Goal: Information Seeking & Learning: Check status

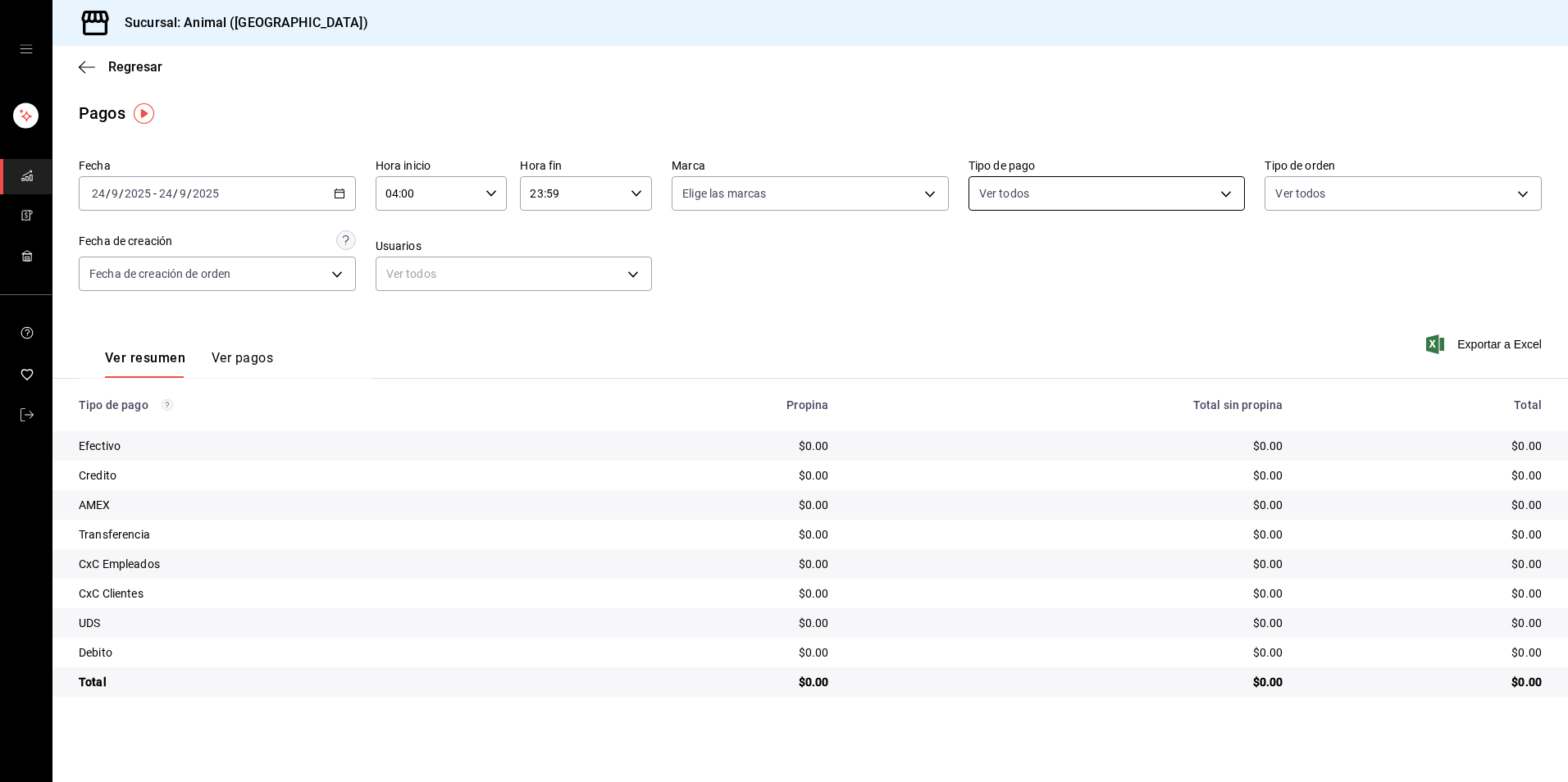
click at [1173, 195] on body "Sucursal: Animal (Tijuana) Regresar Pagos Fecha 2025-09-24 24 / 9 / 2025 - 2025…" at bounding box center [784, 391] width 1568 height 782
click at [1066, 250] on li "Ver todos" at bounding box center [1107, 256] width 276 height 48
type input "b84c62b8-b02c-4970-ab2e-e166616419f2,235ce608-f464-428a-9a71-314f665367d1,53567…"
checkbox input "true"
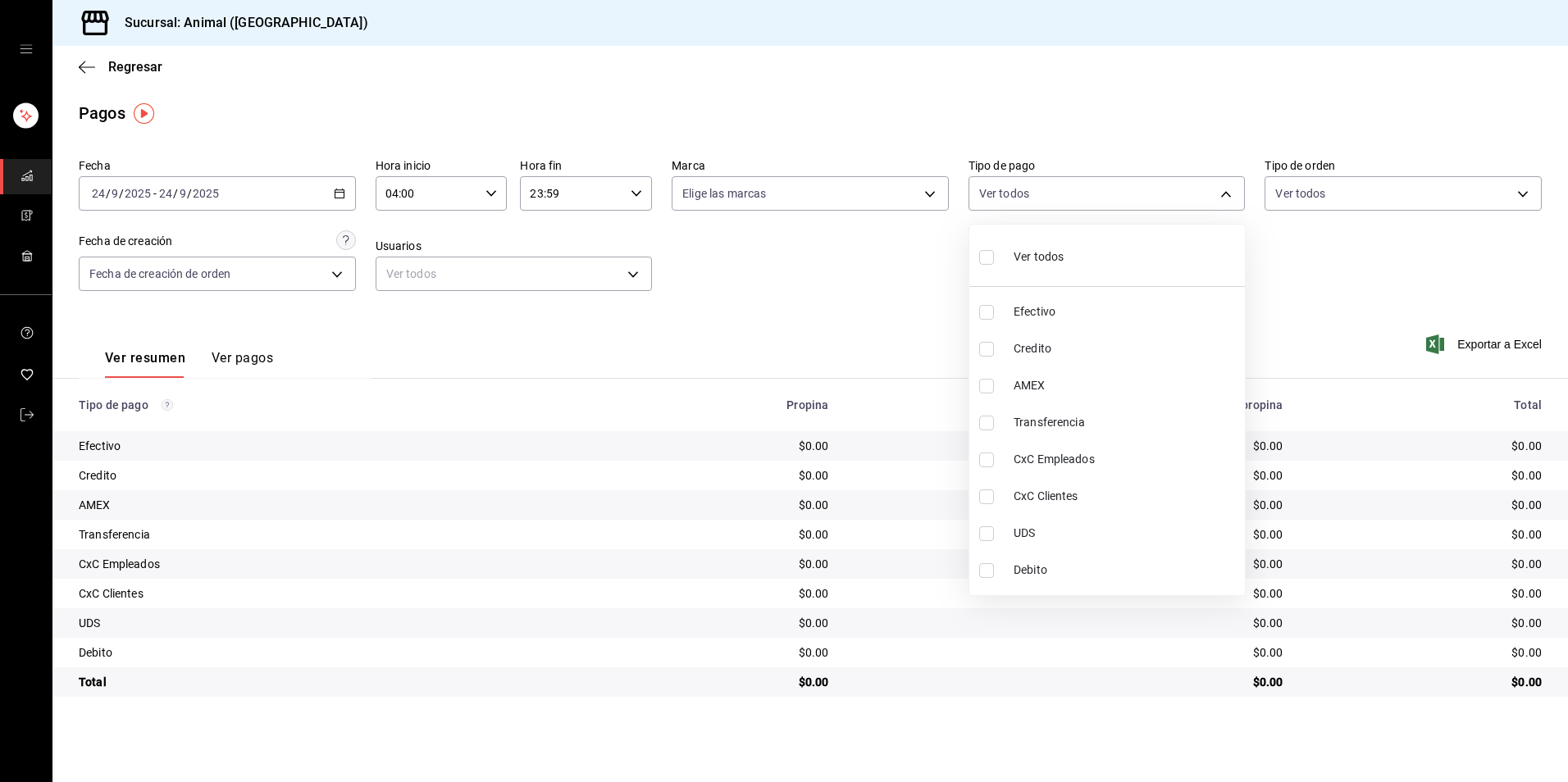
checkbox input "true"
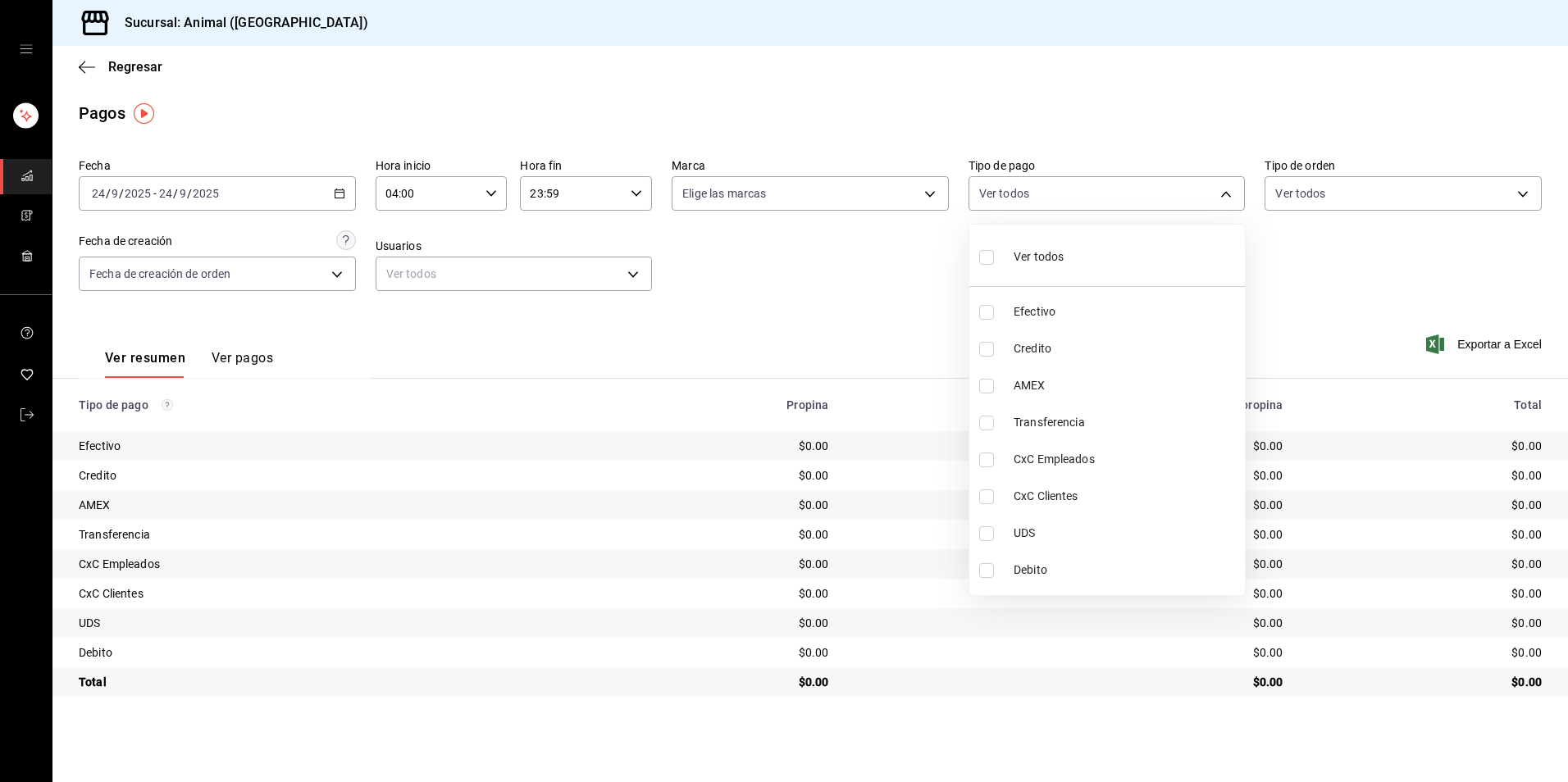
checkbox input "true"
click at [1066, 250] on li "Ver todos" at bounding box center [1107, 256] width 276 height 48
checkbox input "false"
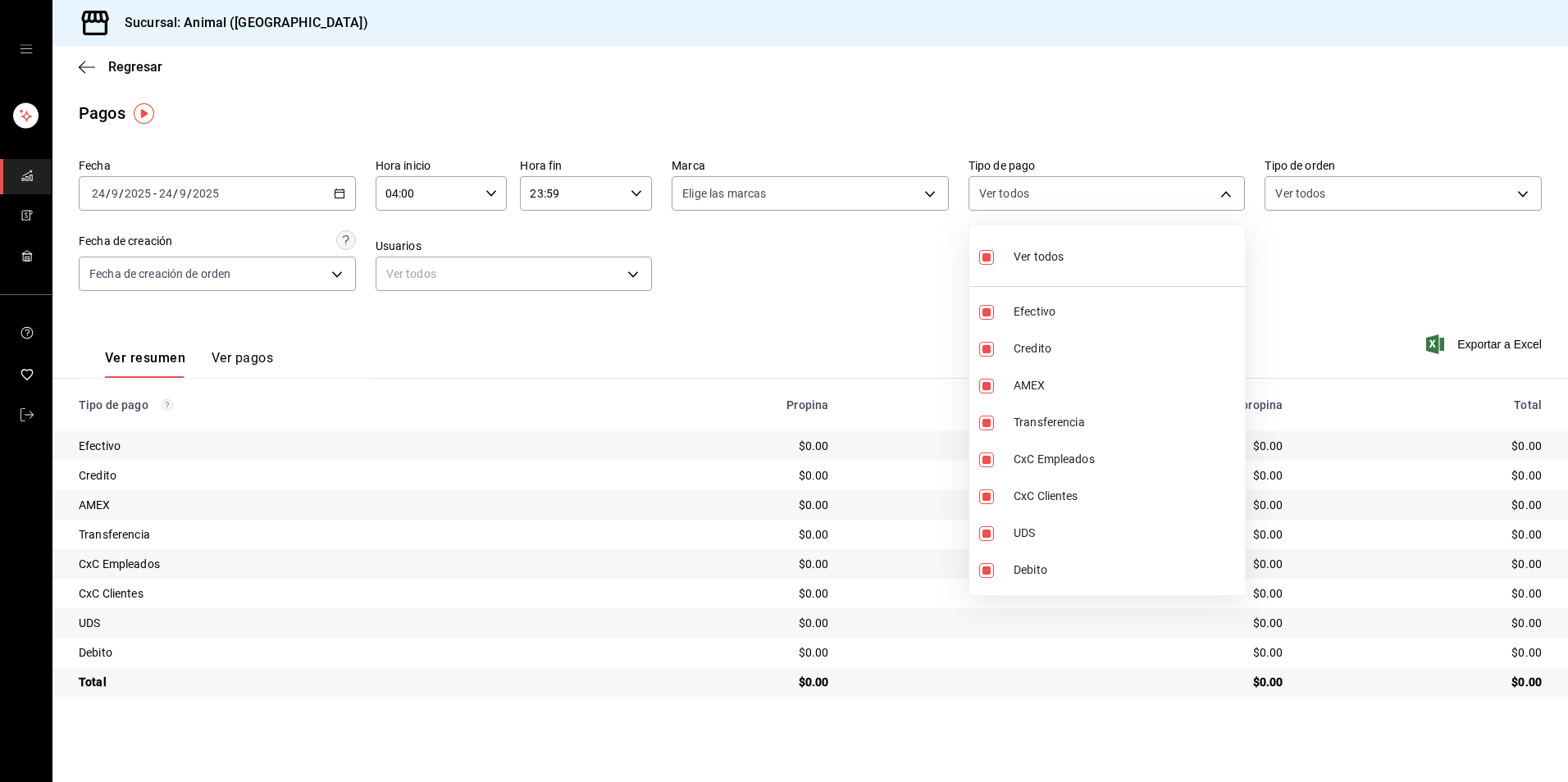
checkbox input "false"
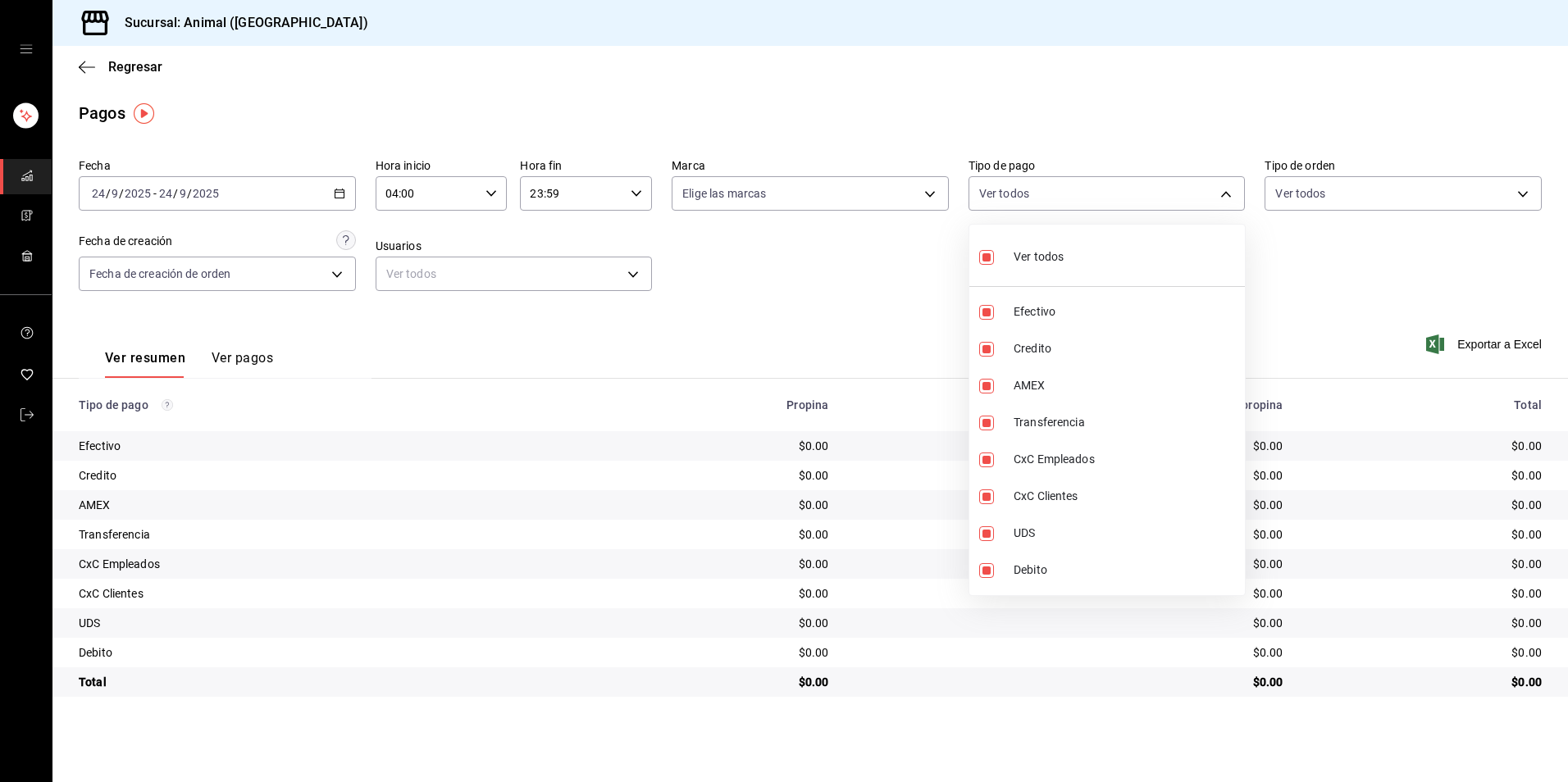
checkbox input "false"
click at [1105, 260] on li "Ver todos" at bounding box center [1107, 256] width 276 height 48
type input "b84c62b8-b02c-4970-ab2e-e166616419f2,235ce608-f464-428a-9a71-314f665367d1,53567…"
checkbox input "true"
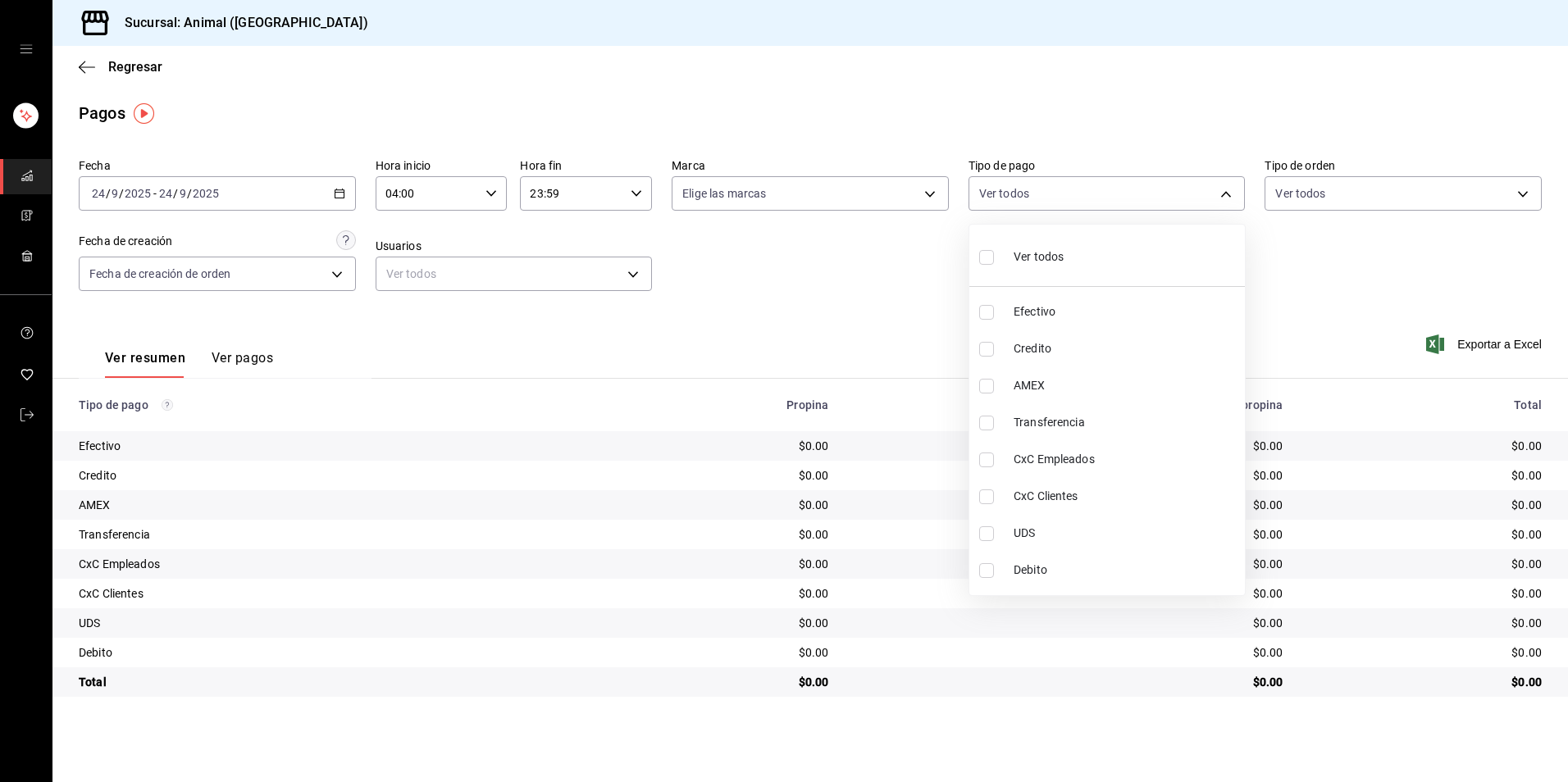
checkbox input "true"
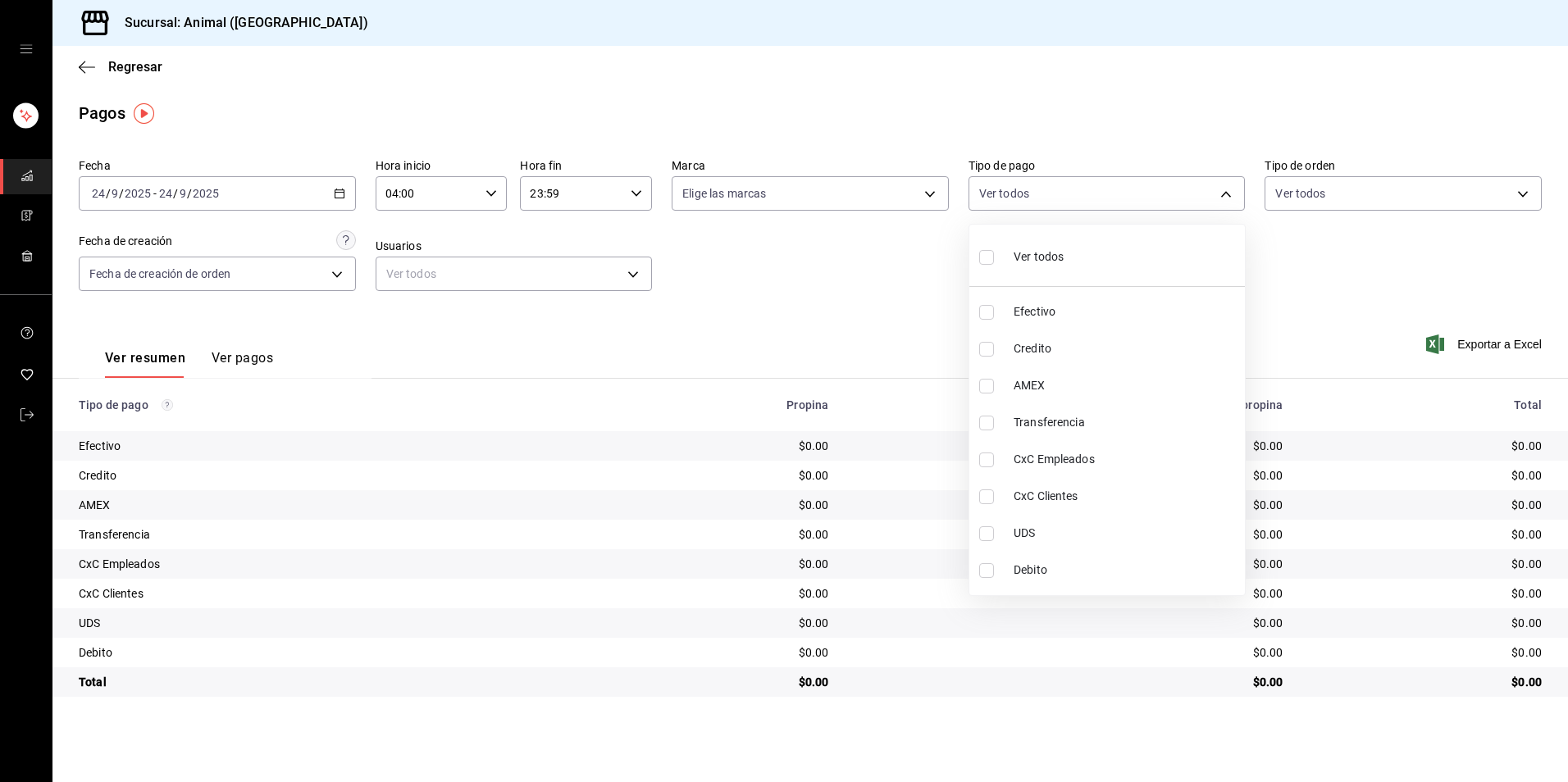
checkbox input "true"
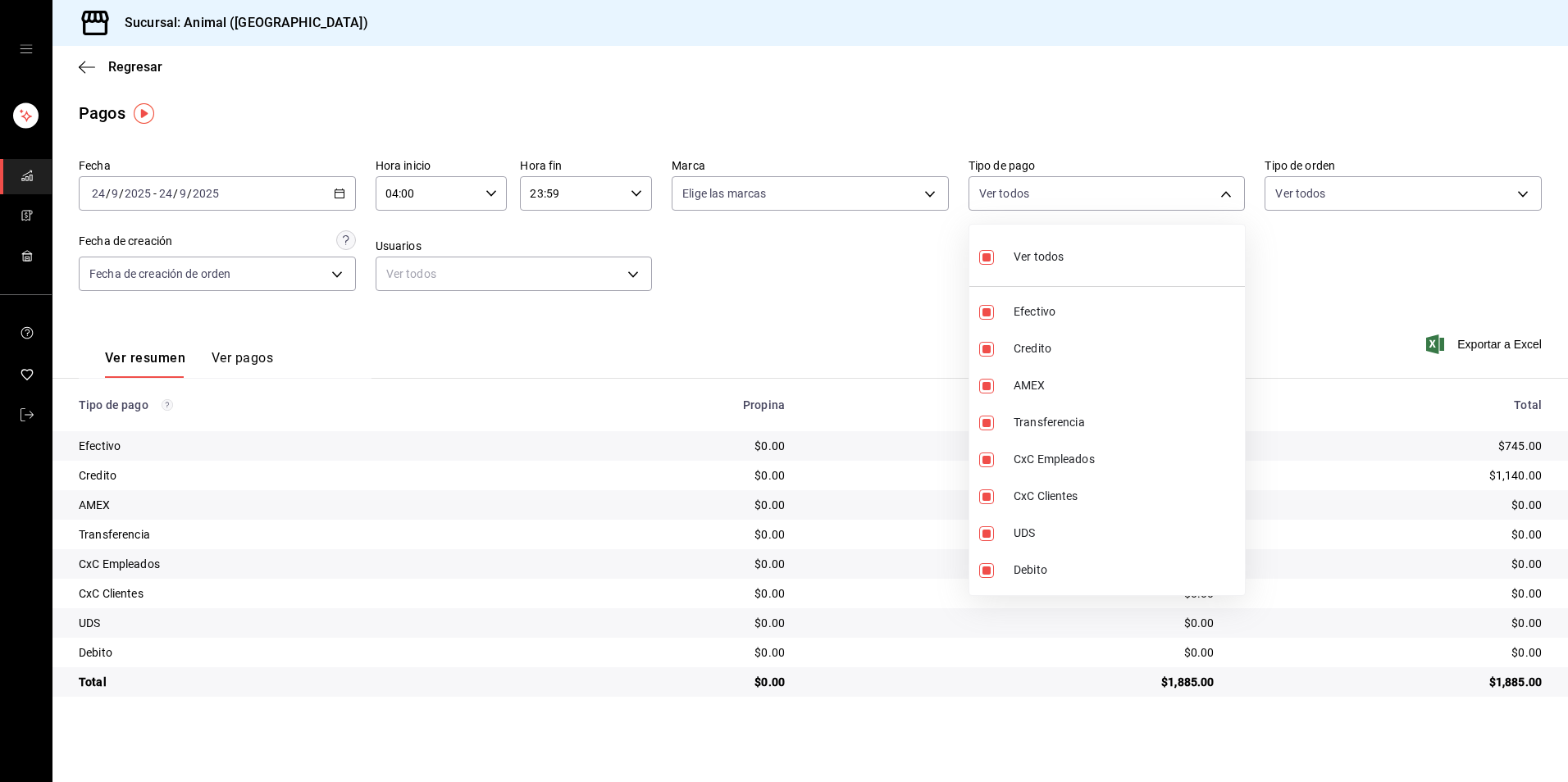
click at [1105, 260] on li "Ver todos" at bounding box center [1107, 256] width 276 height 48
checkbox input "false"
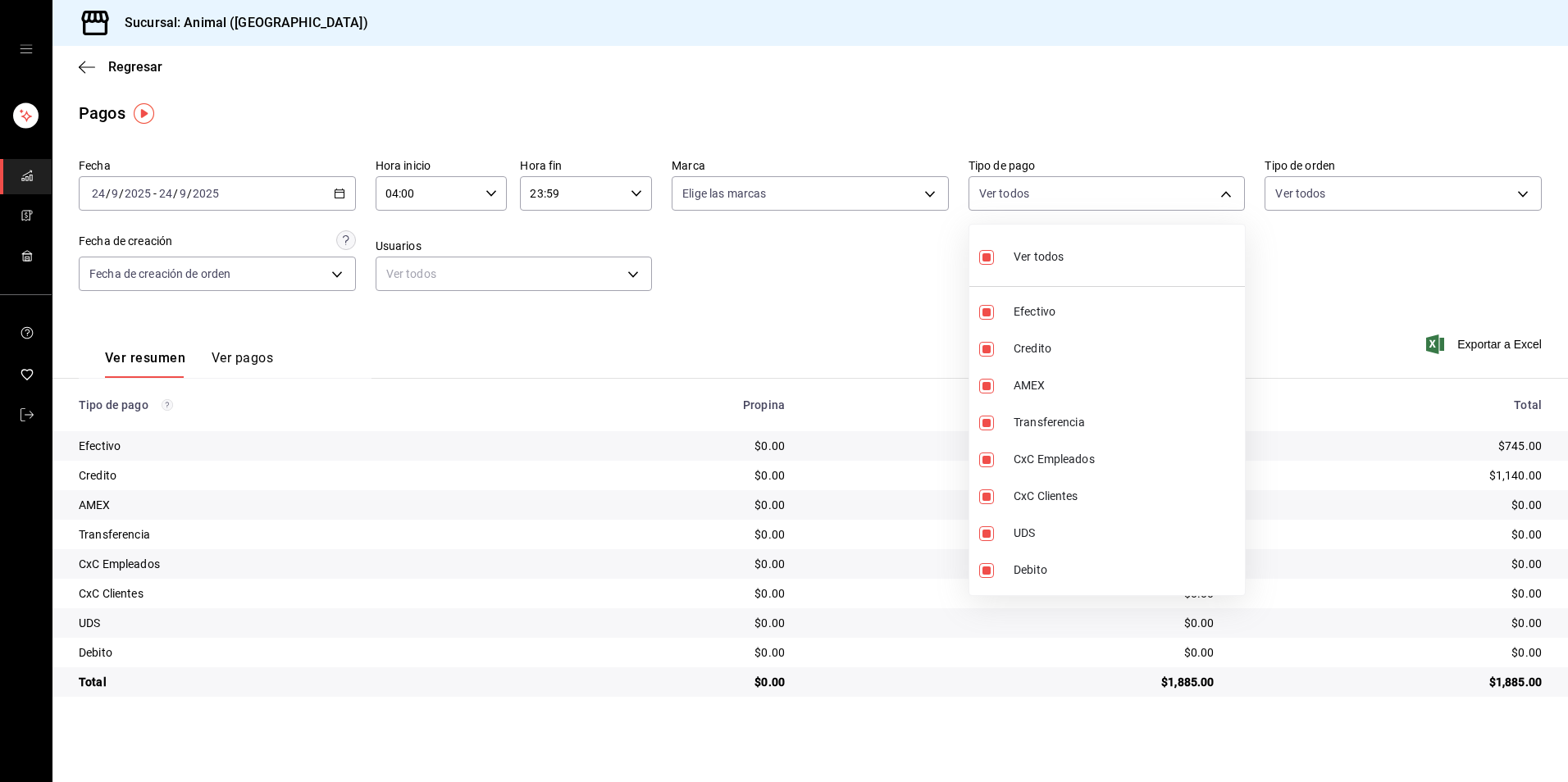
checkbox input "false"
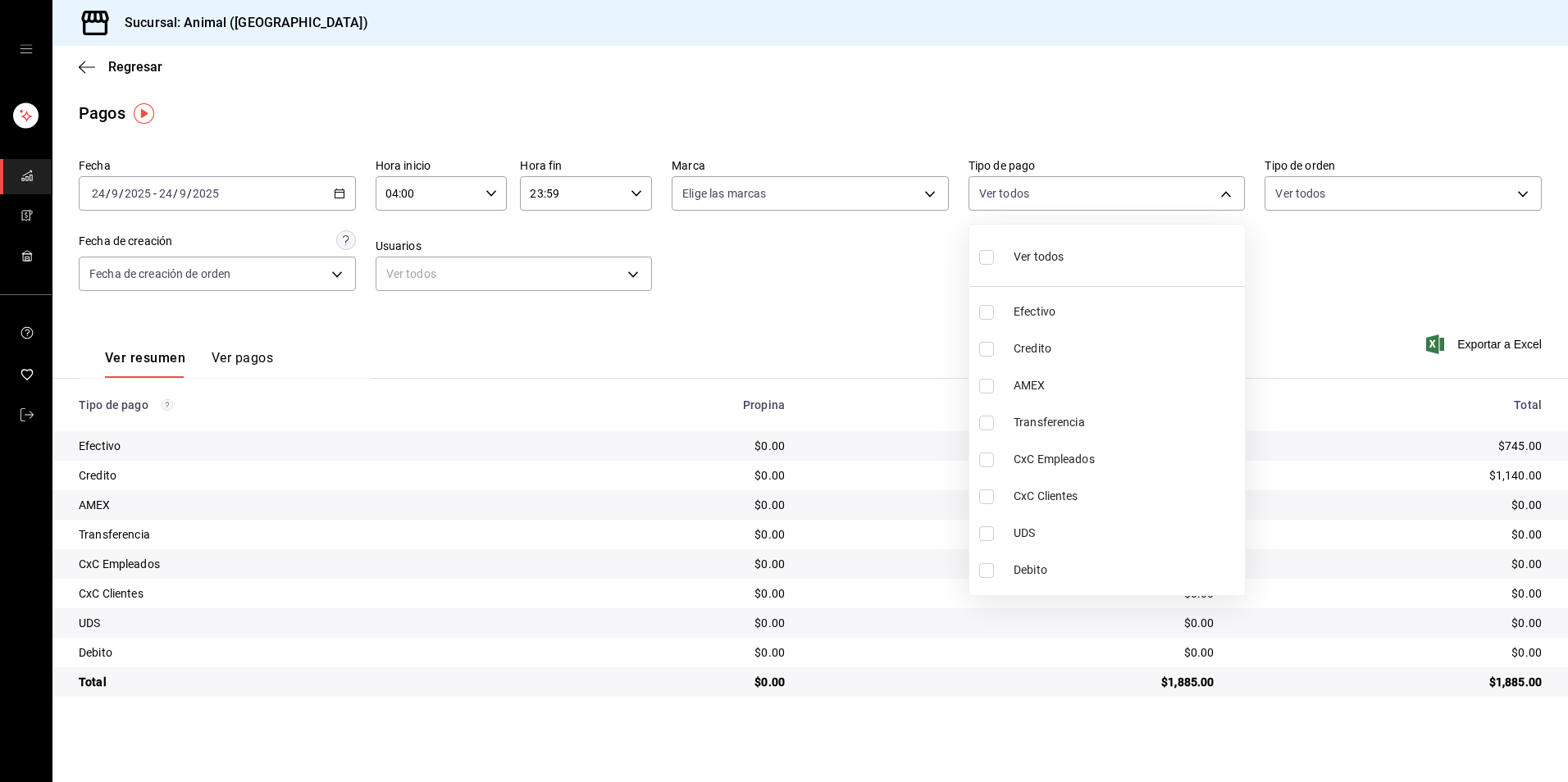
click at [1105, 358] on li "Credito" at bounding box center [1107, 349] width 276 height 37
type input "235ce608-f464-428a-9a71-314f665367d1"
checkbox input "true"
click at [1103, 579] on li "Debito" at bounding box center [1107, 571] width 276 height 37
type input "235ce608-f464-428a-9a71-314f665367d1,c7b29183-a811-4137-9cfa-21a61cd2bc4a"
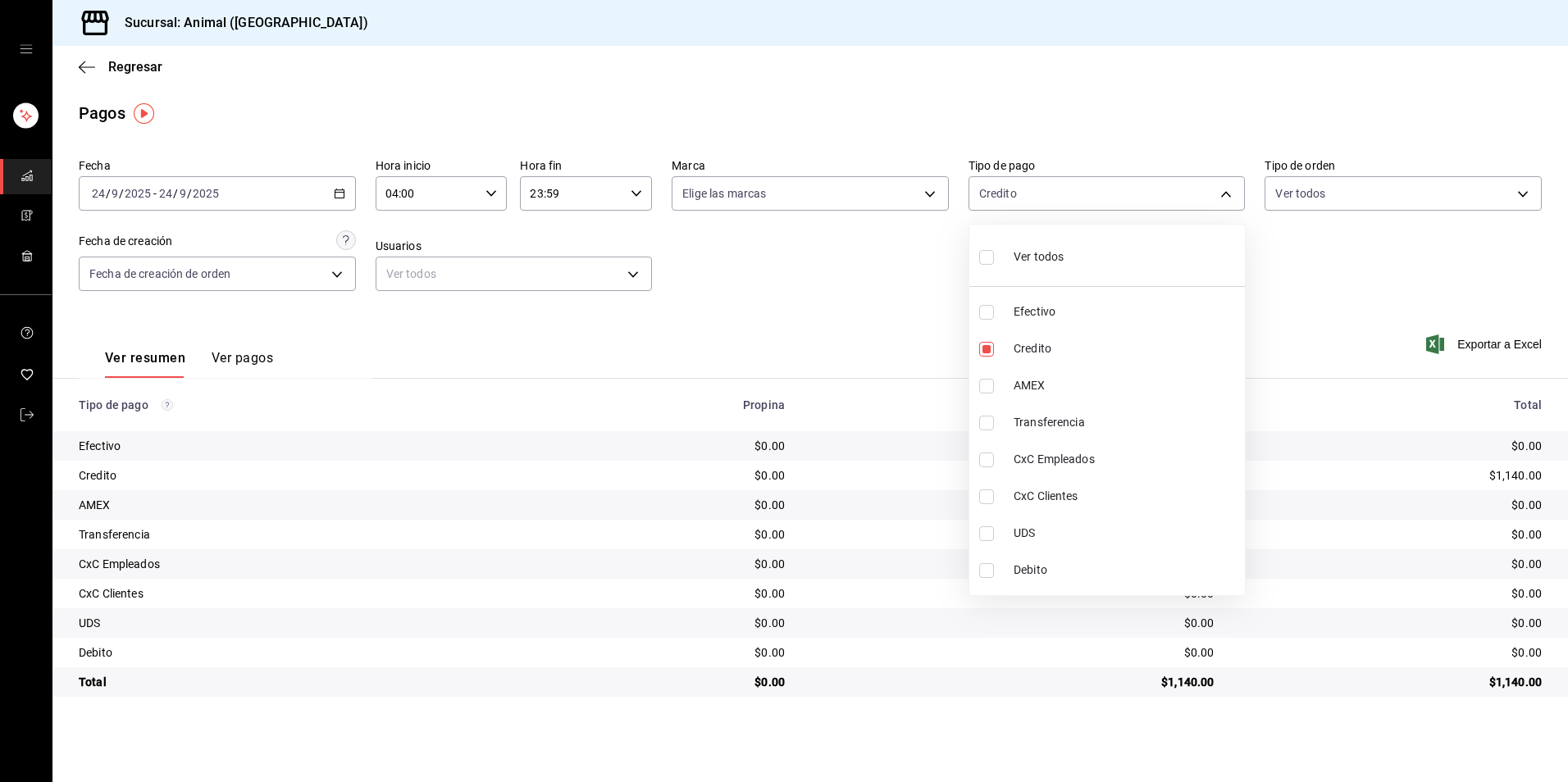
checkbox input "true"
click at [1062, 257] on span "Ver todos" at bounding box center [1039, 257] width 50 height 17
type input "b84c62b8-b02c-4970-ab2e-e166616419f2,235ce608-f464-428a-9a71-314f665367d1,53567…"
checkbox input "true"
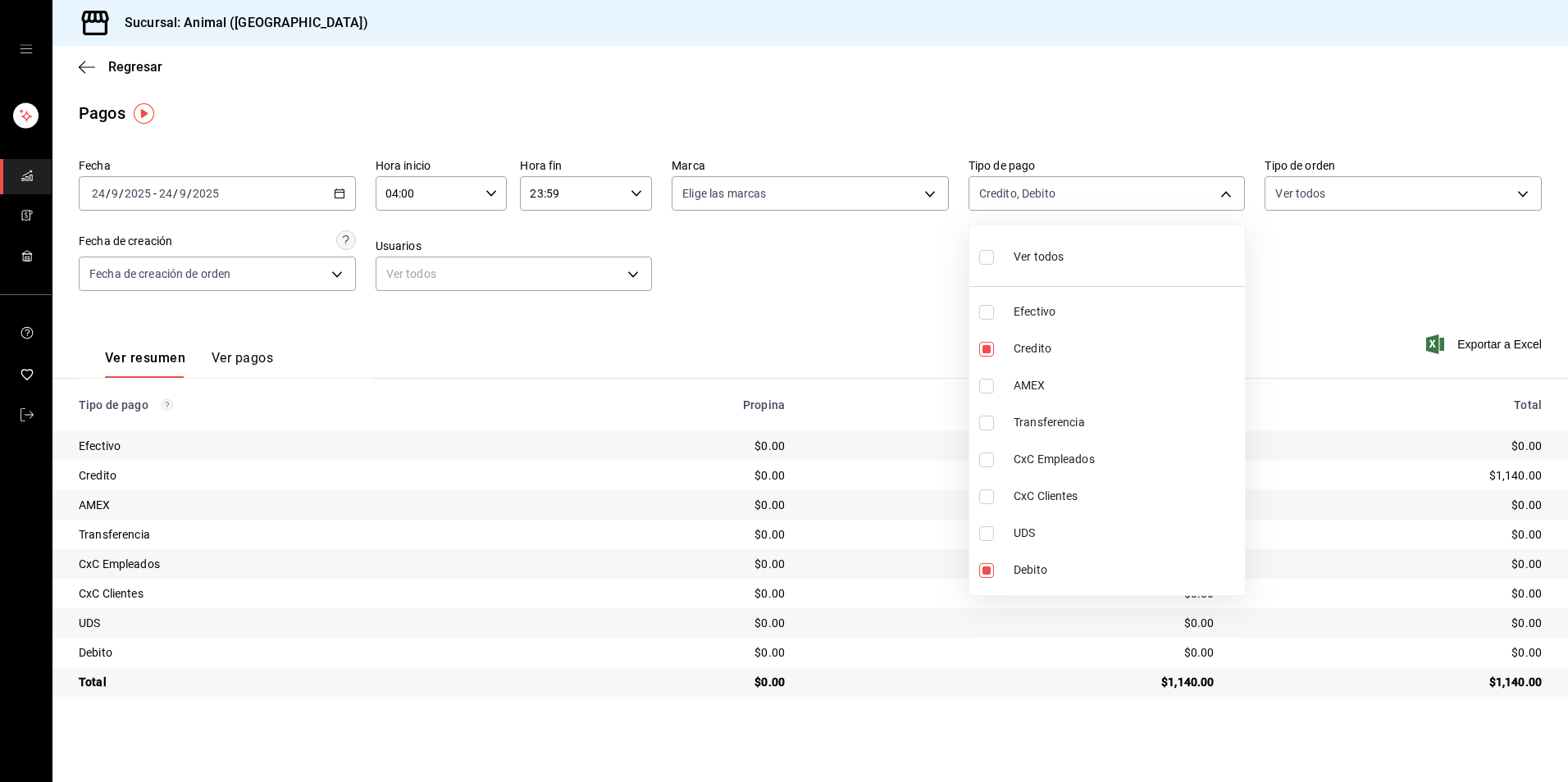
checkbox input "true"
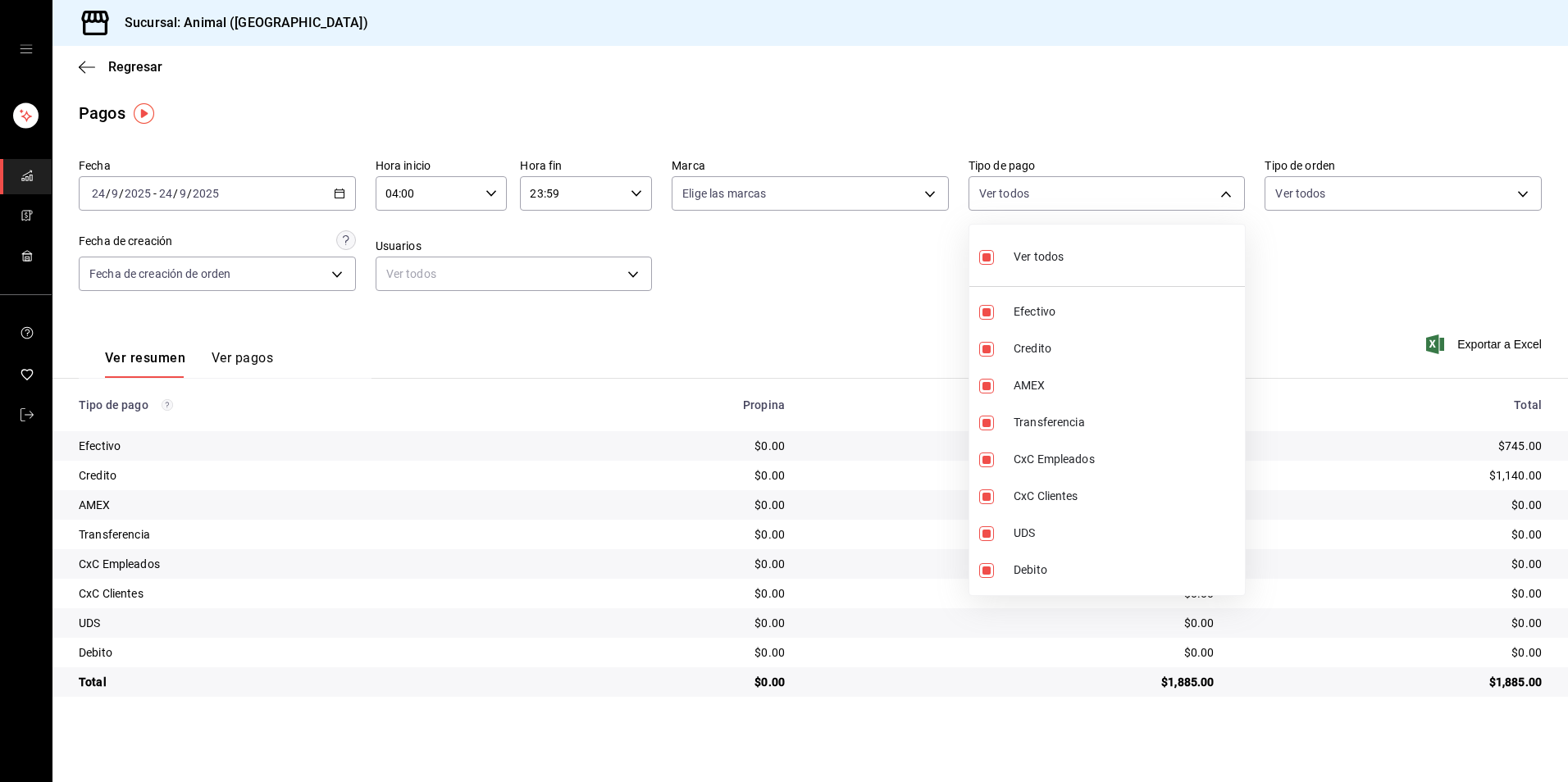
click at [1062, 257] on span "Ver todos" at bounding box center [1039, 257] width 50 height 17
checkbox input "false"
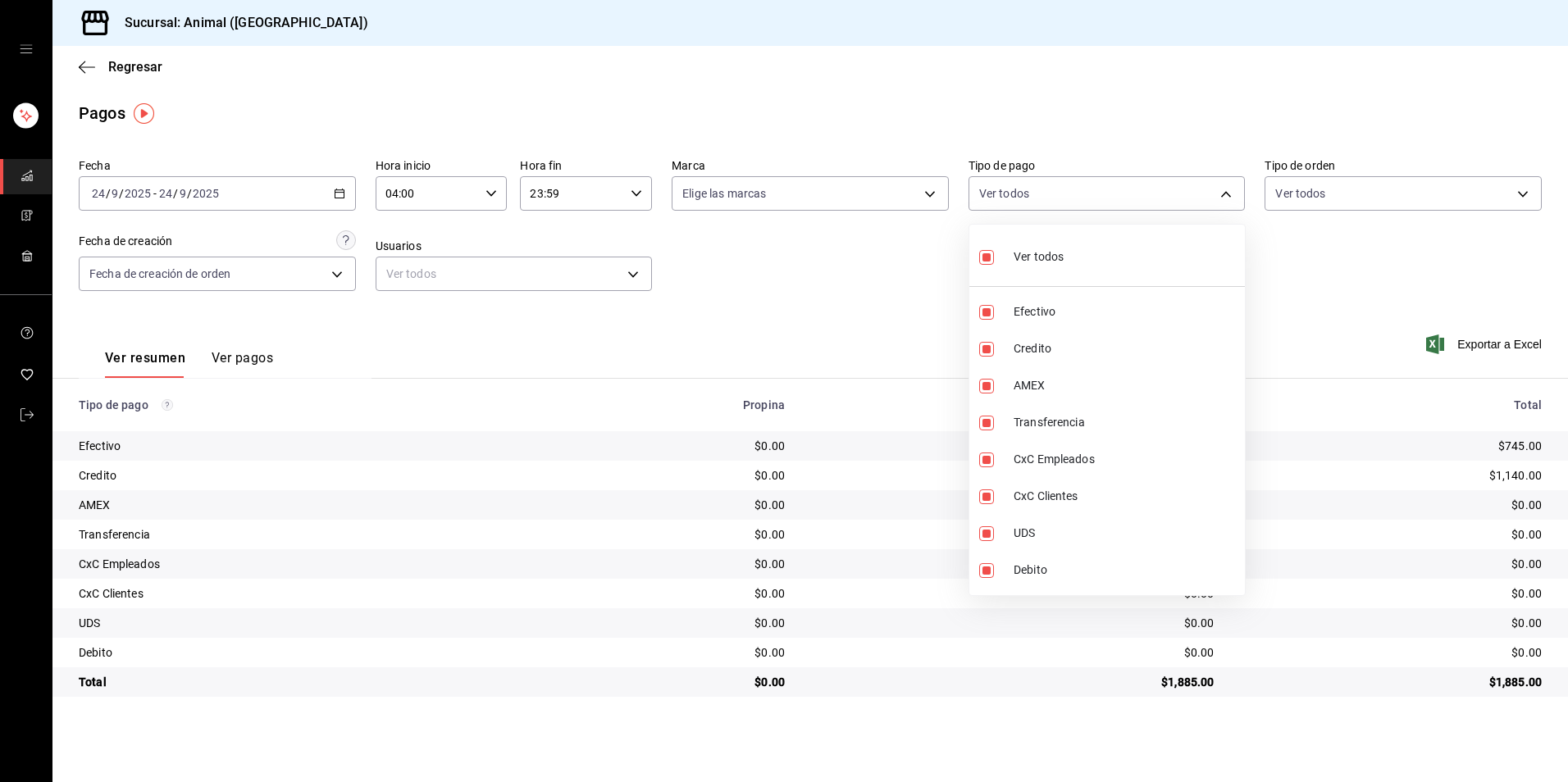
checkbox input "false"
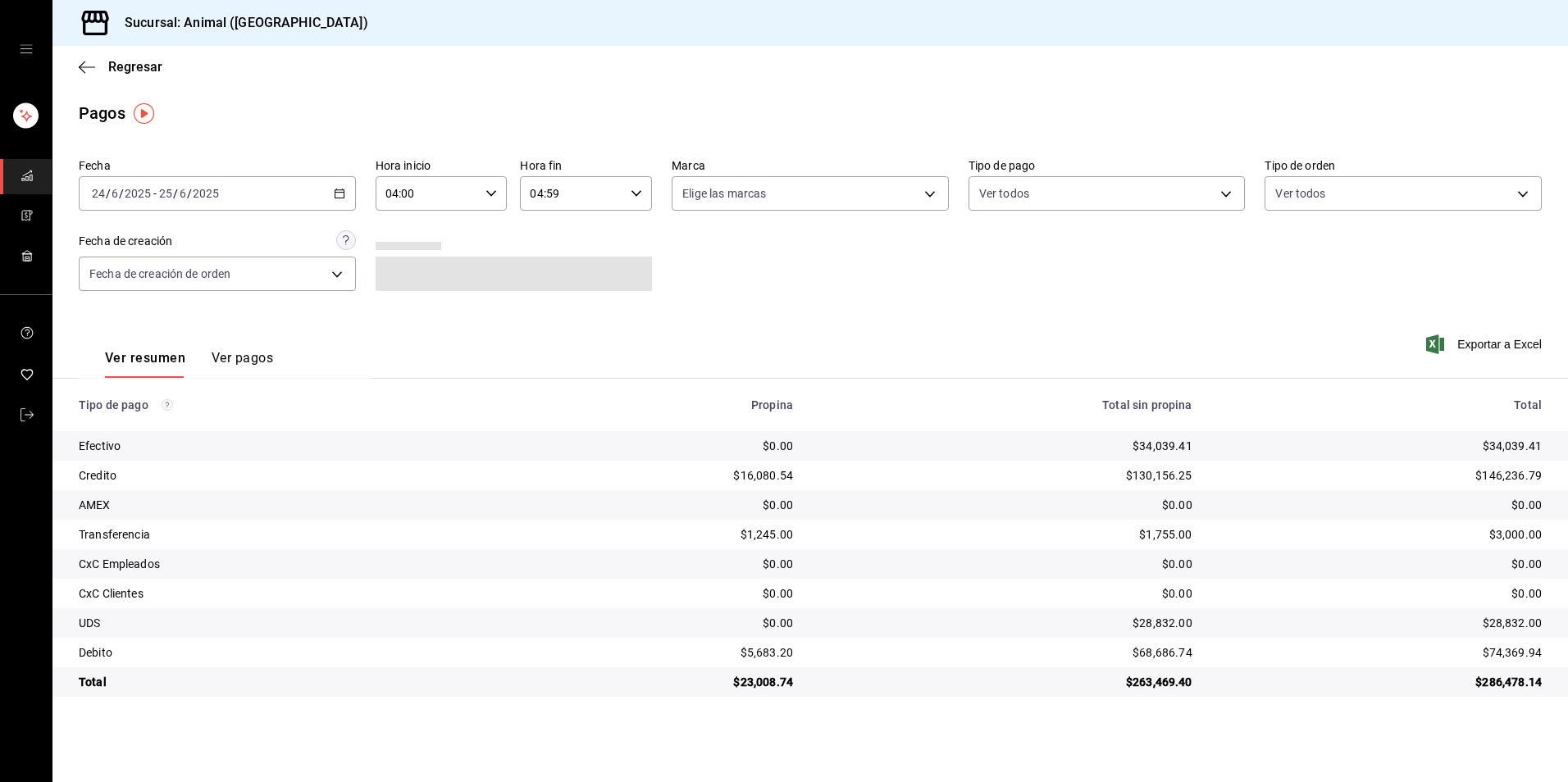
click at [337, 203] on div "[DATE] [DATE] - [DATE] [DATE]" at bounding box center [217, 194] width 278 height 35
click at [183, 232] on li "Hoy" at bounding box center [157, 243] width 154 height 37
type input "00:00"
type input "23:59"
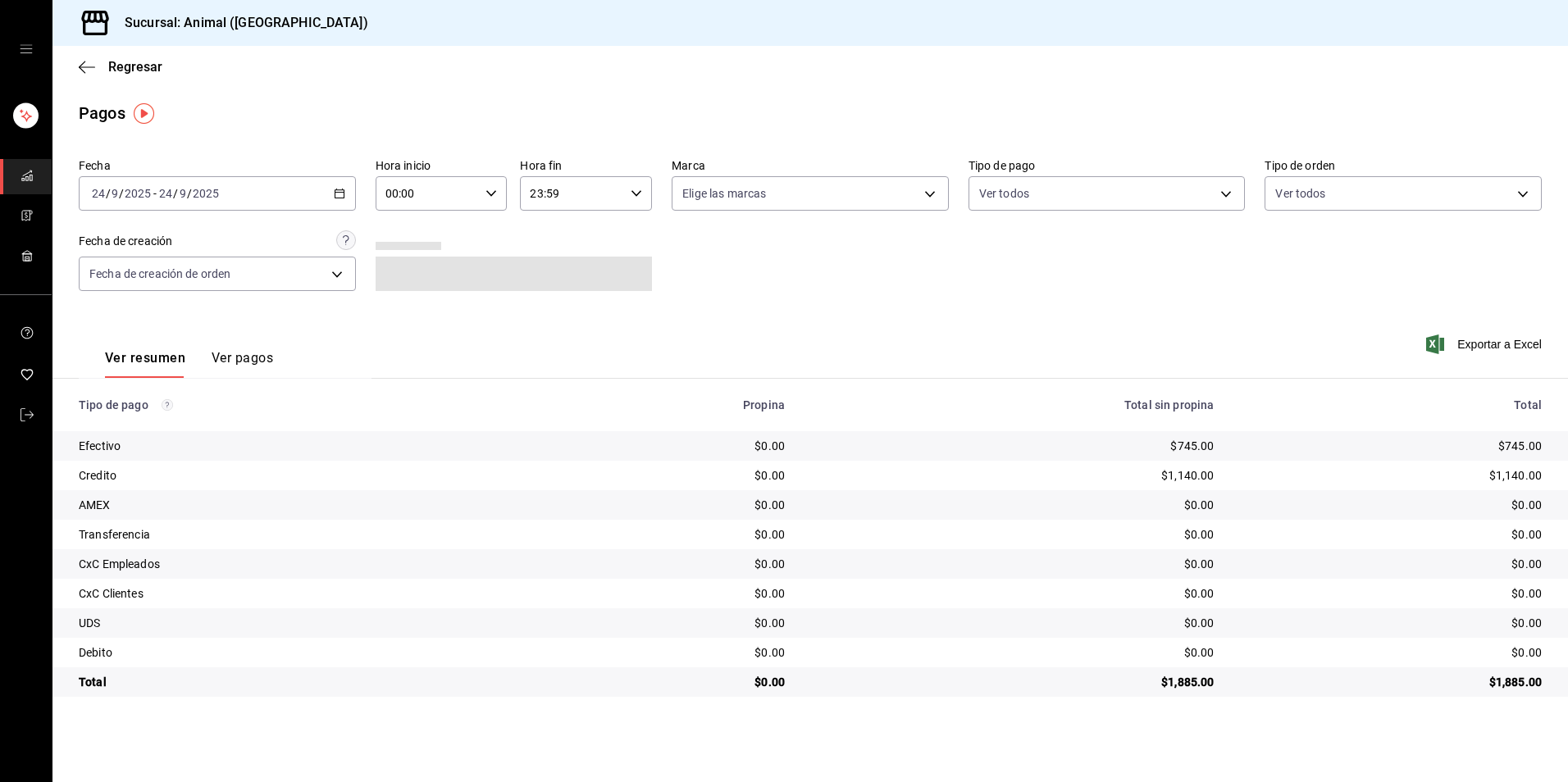
click at [493, 169] on label "Hora inicio" at bounding box center [441, 165] width 132 height 12
click at [482, 185] on div at bounding box center [784, 391] width 1568 height 782
click at [482, 185] on div "00:00 Hora inicio" at bounding box center [441, 194] width 132 height 35
click at [496, 188] on div at bounding box center [784, 391] width 1568 height 782
click at [498, 149] on main "Regresar Pagos Fecha [DATE] [DATE] - [DATE] [DATE] Hora inicio 00:00 Hora inici…" at bounding box center [811, 414] width 1516 height 737
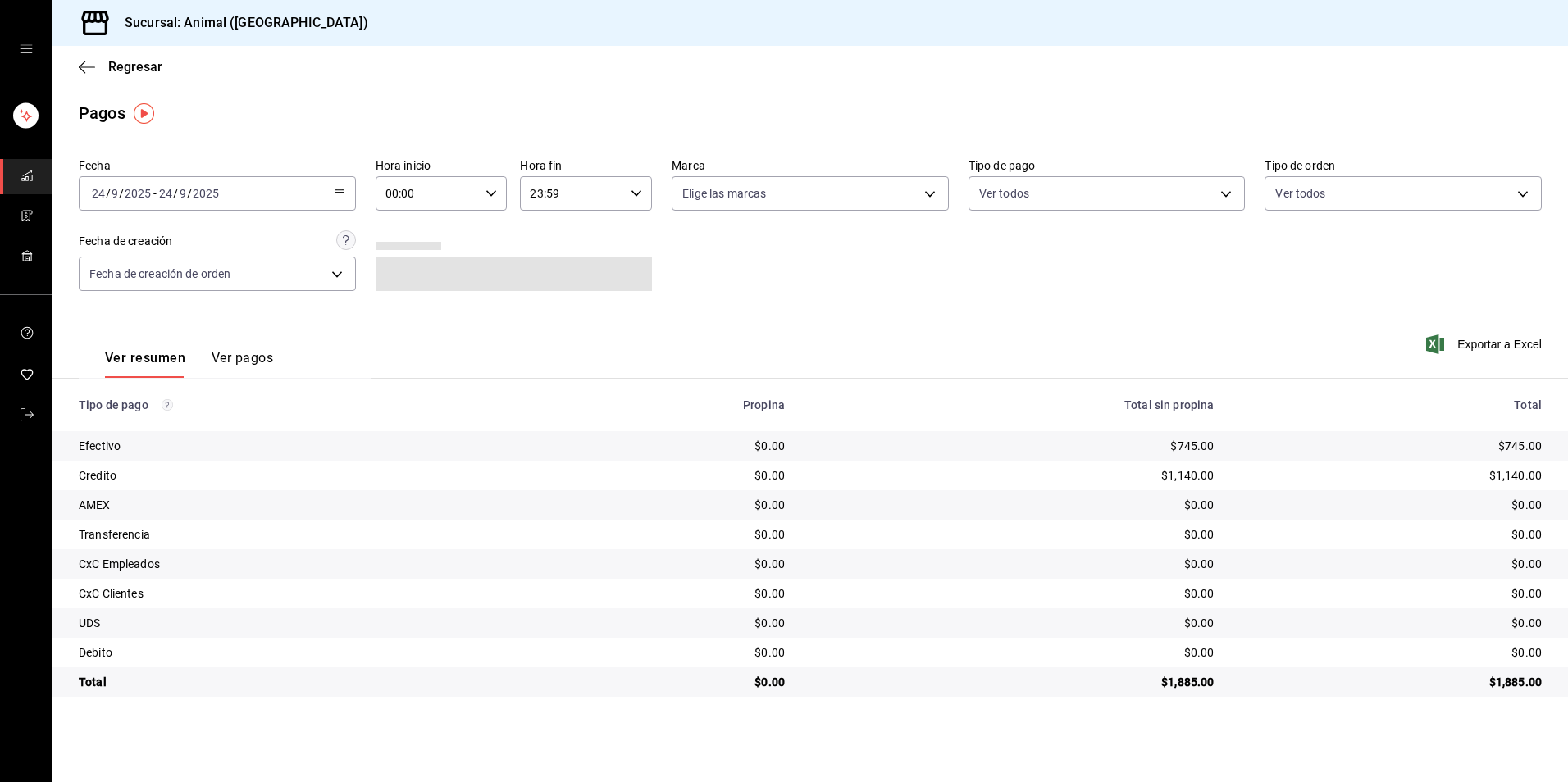
click at [501, 189] on div "00:00 Hora inicio" at bounding box center [441, 194] width 132 height 35
click at [421, 306] on span "04" at bounding box center [408, 311] width 40 height 13
type input "04:00"
click at [997, 345] on div at bounding box center [784, 391] width 1568 height 782
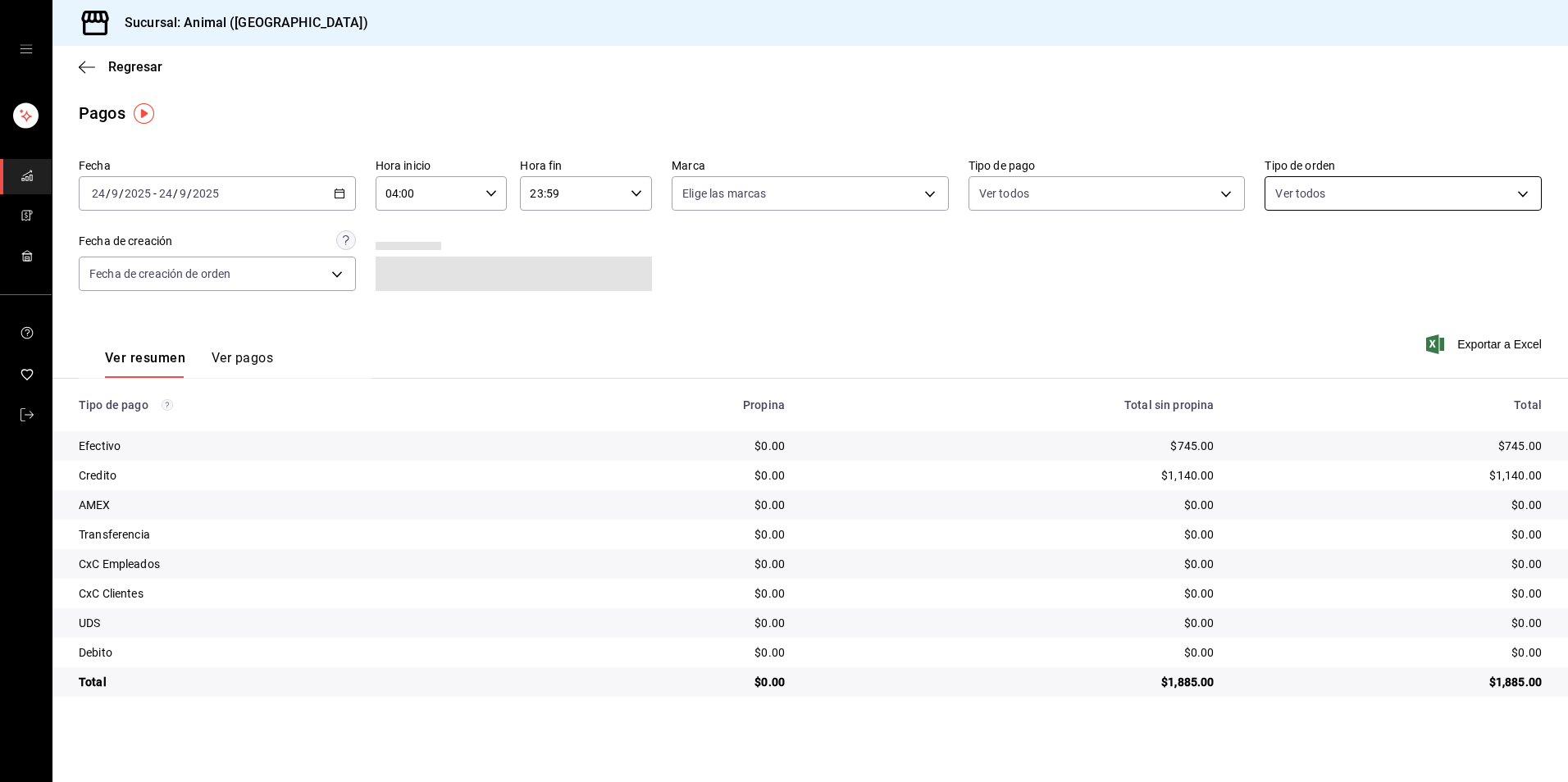
click at [1361, 193] on body "Sucursal: Animal (Tijuana) Regresar Pagos Fecha [DATE] [DATE] - [DATE] [DATE] H…" at bounding box center [784, 391] width 1568 height 782
click at [1314, 266] on div "Ver todos" at bounding box center [1317, 256] width 85 height 36
type input "be6fef5e-c7ac-4927-83a2-7cdacd184608,EXTERNAL"
checkbox input "true"
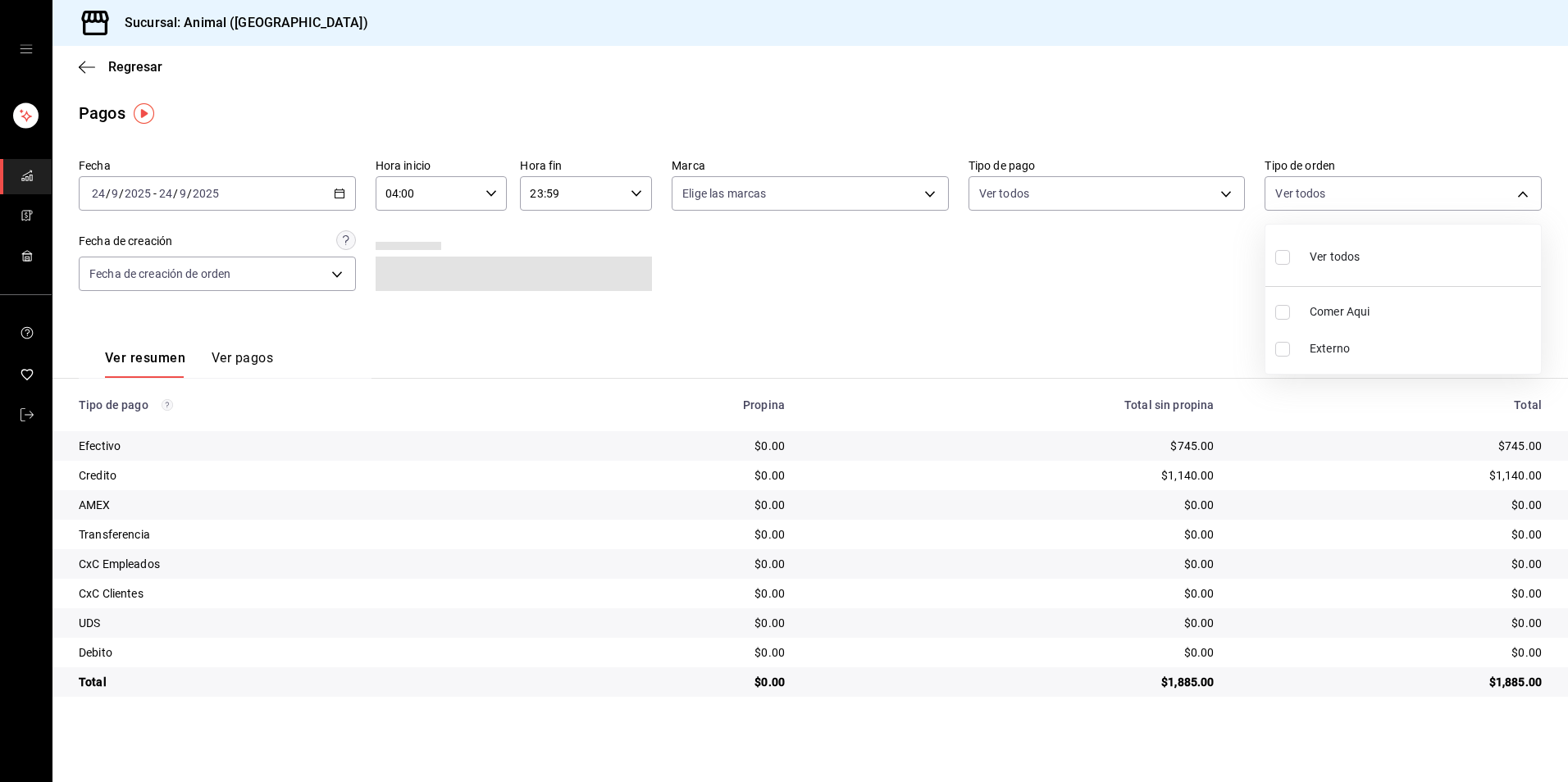
checkbox input "true"
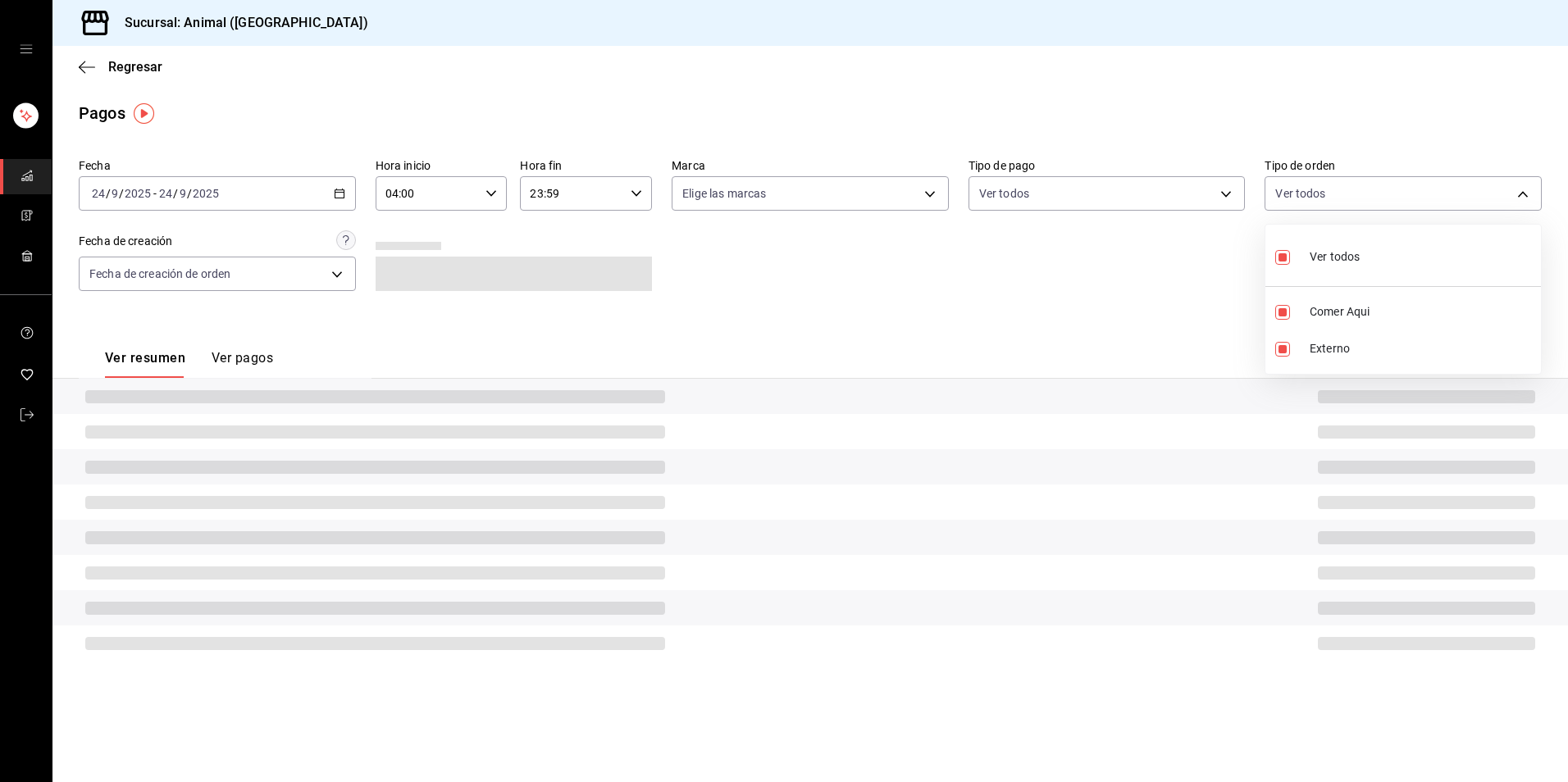
click at [1228, 200] on div at bounding box center [784, 391] width 1568 height 782
click at [1229, 198] on body "Sucursal: Animal (Tijuana) Regresar Pagos Fecha [DATE] [DATE] - [DATE] [DATE] H…" at bounding box center [784, 391] width 1568 height 782
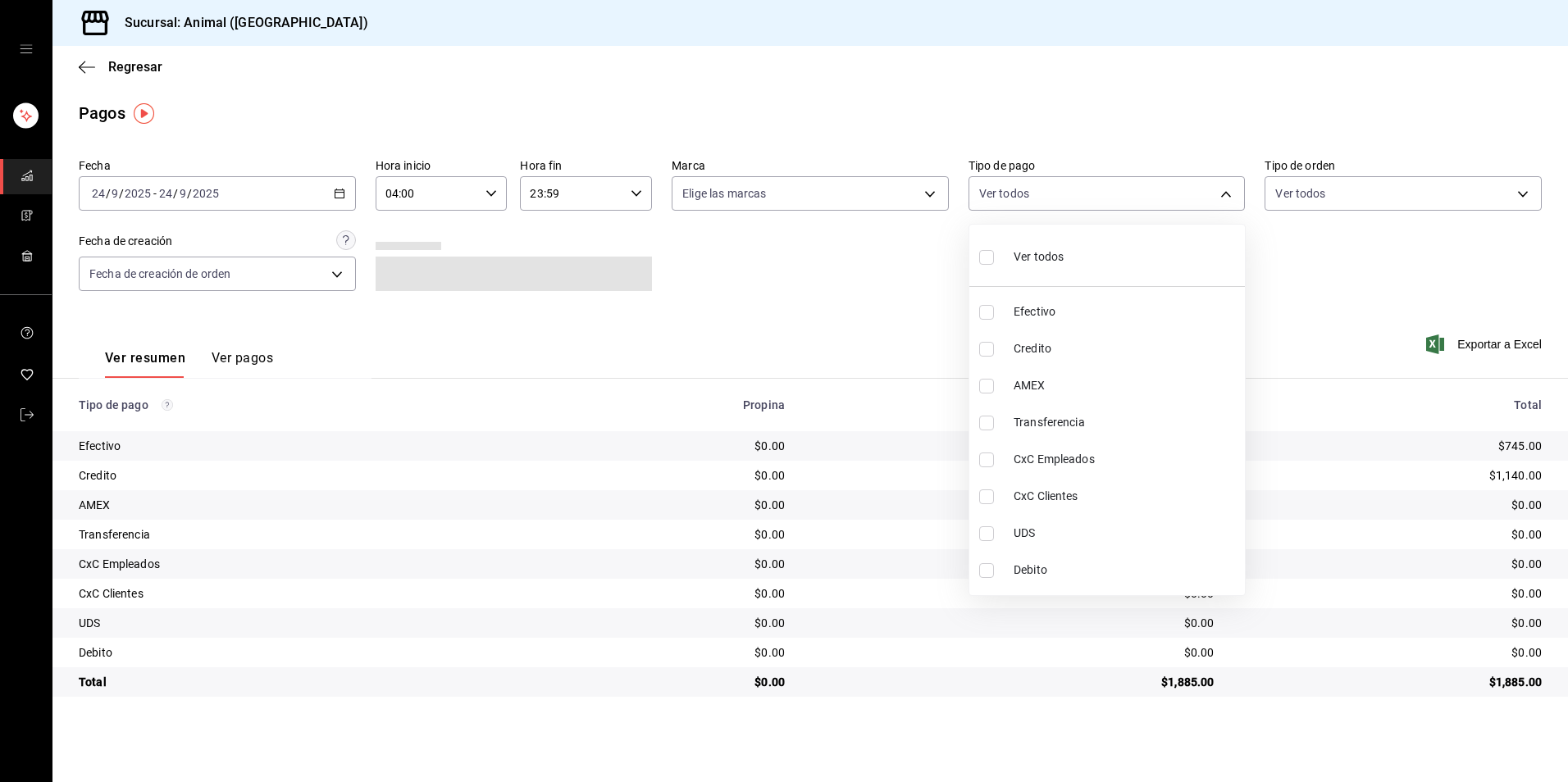
click at [1115, 254] on li "Ver todos" at bounding box center [1107, 256] width 276 height 48
type input "b84c62b8-b02c-4970-ab2e-e166616419f2,235ce608-f464-428a-9a71-314f665367d1,53567…"
checkbox input "true"
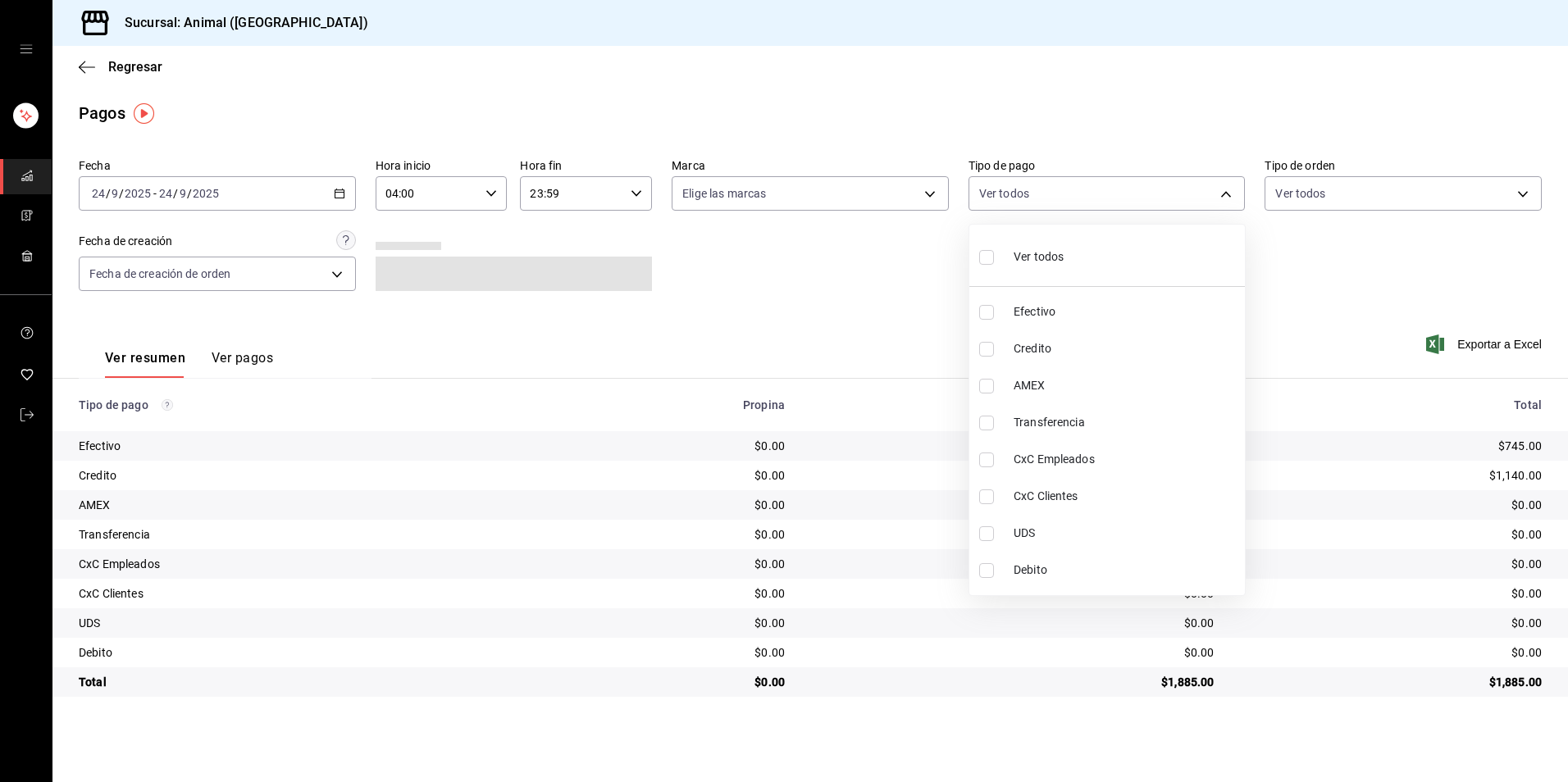
checkbox input "true"
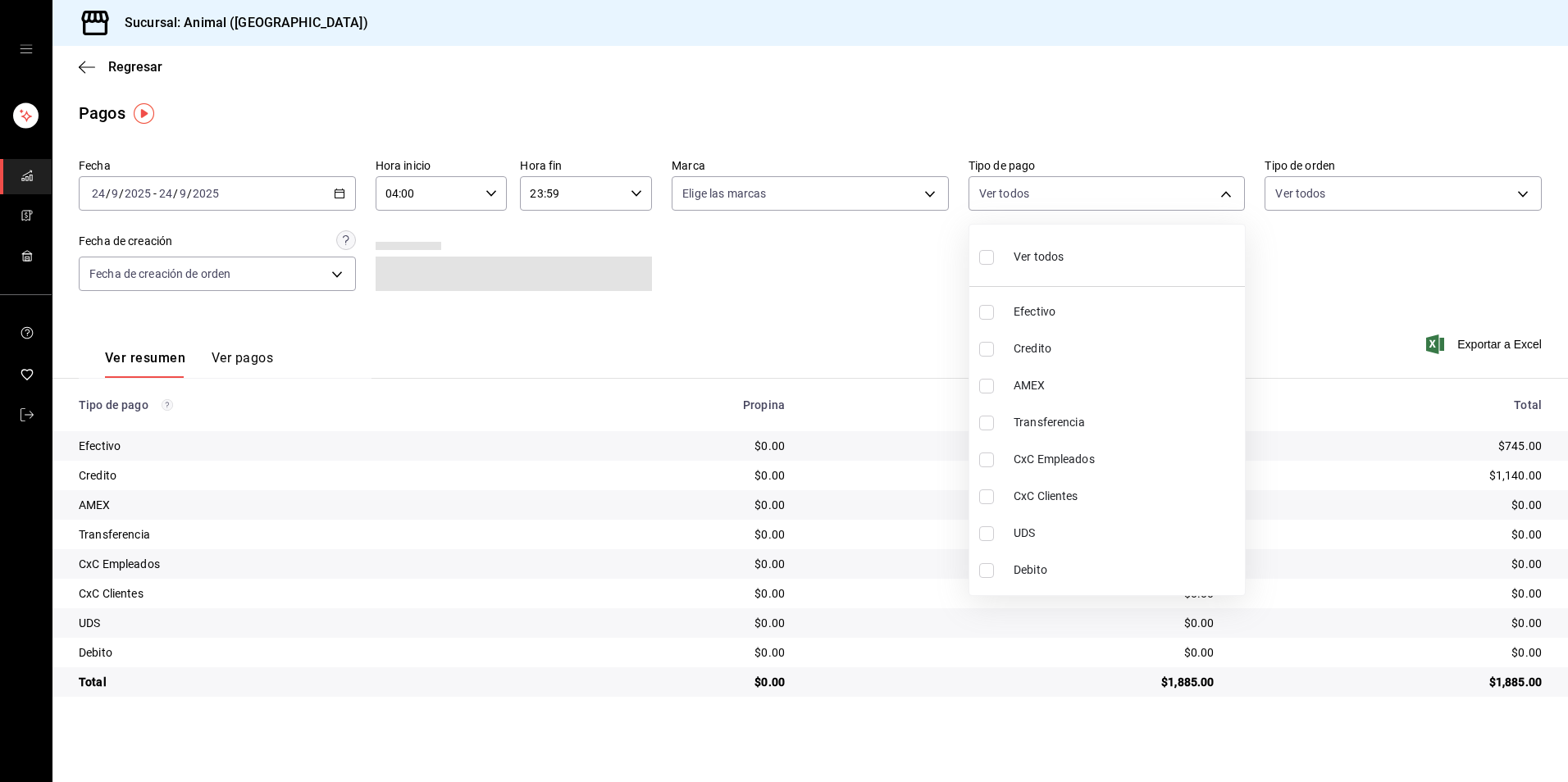
checkbox input "true"
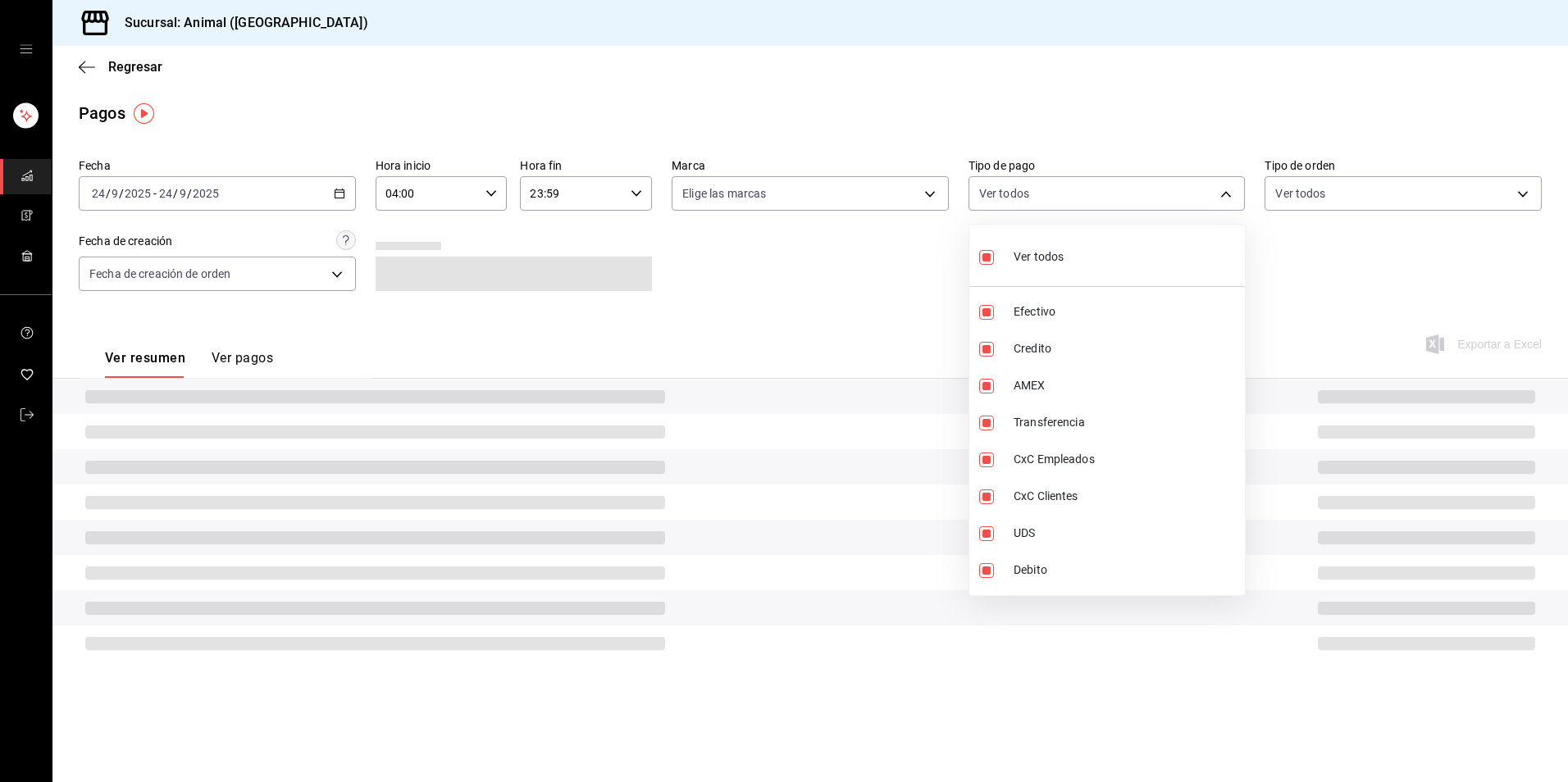
click at [737, 286] on div at bounding box center [784, 391] width 1568 height 782
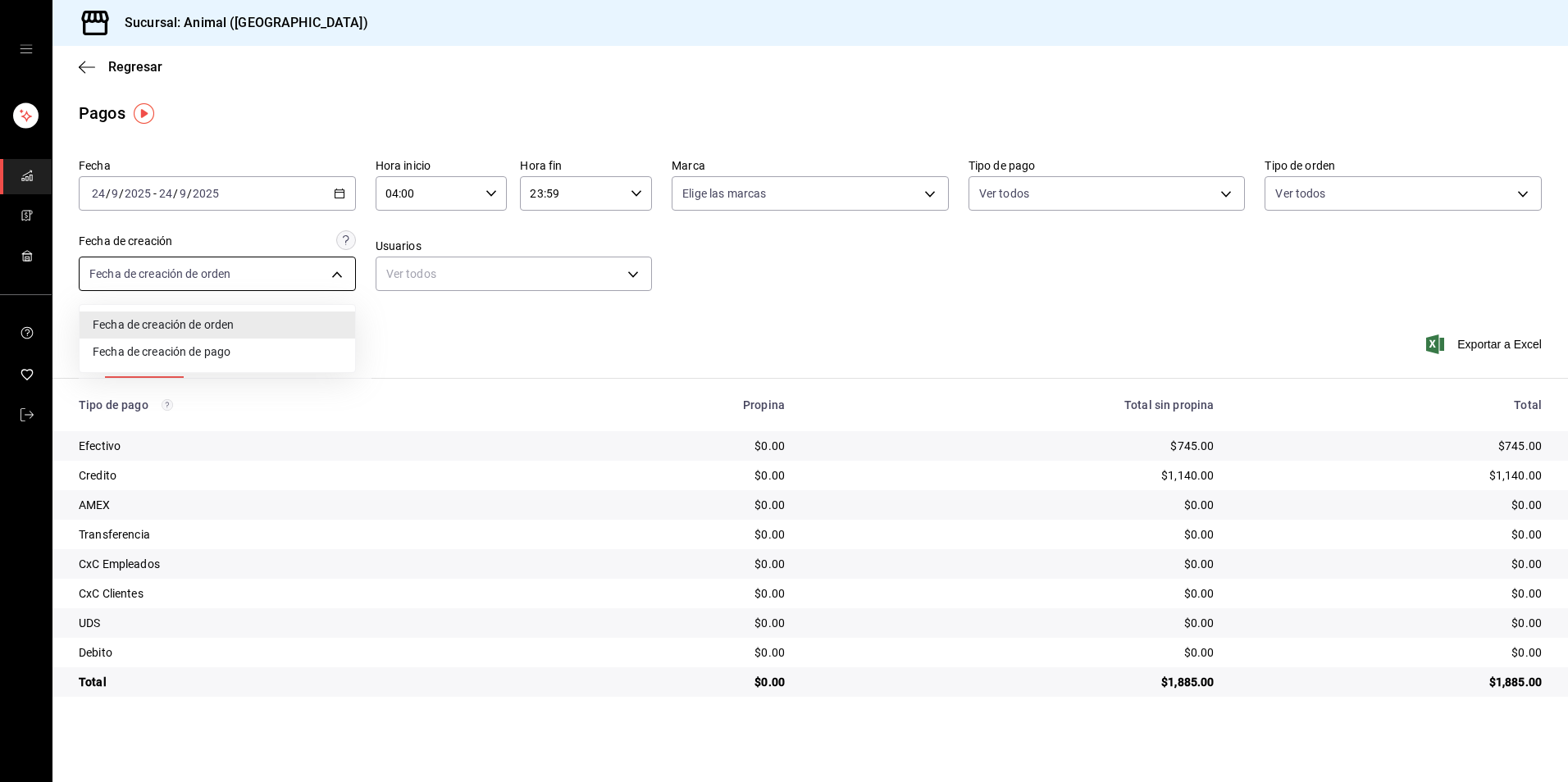
click at [339, 279] on body "Sucursal: Animal (Tijuana) Regresar Pagos Fecha [DATE] [DATE] - [DATE] [DATE] H…" at bounding box center [784, 391] width 1568 height 782
click at [412, 359] on div at bounding box center [784, 391] width 1568 height 782
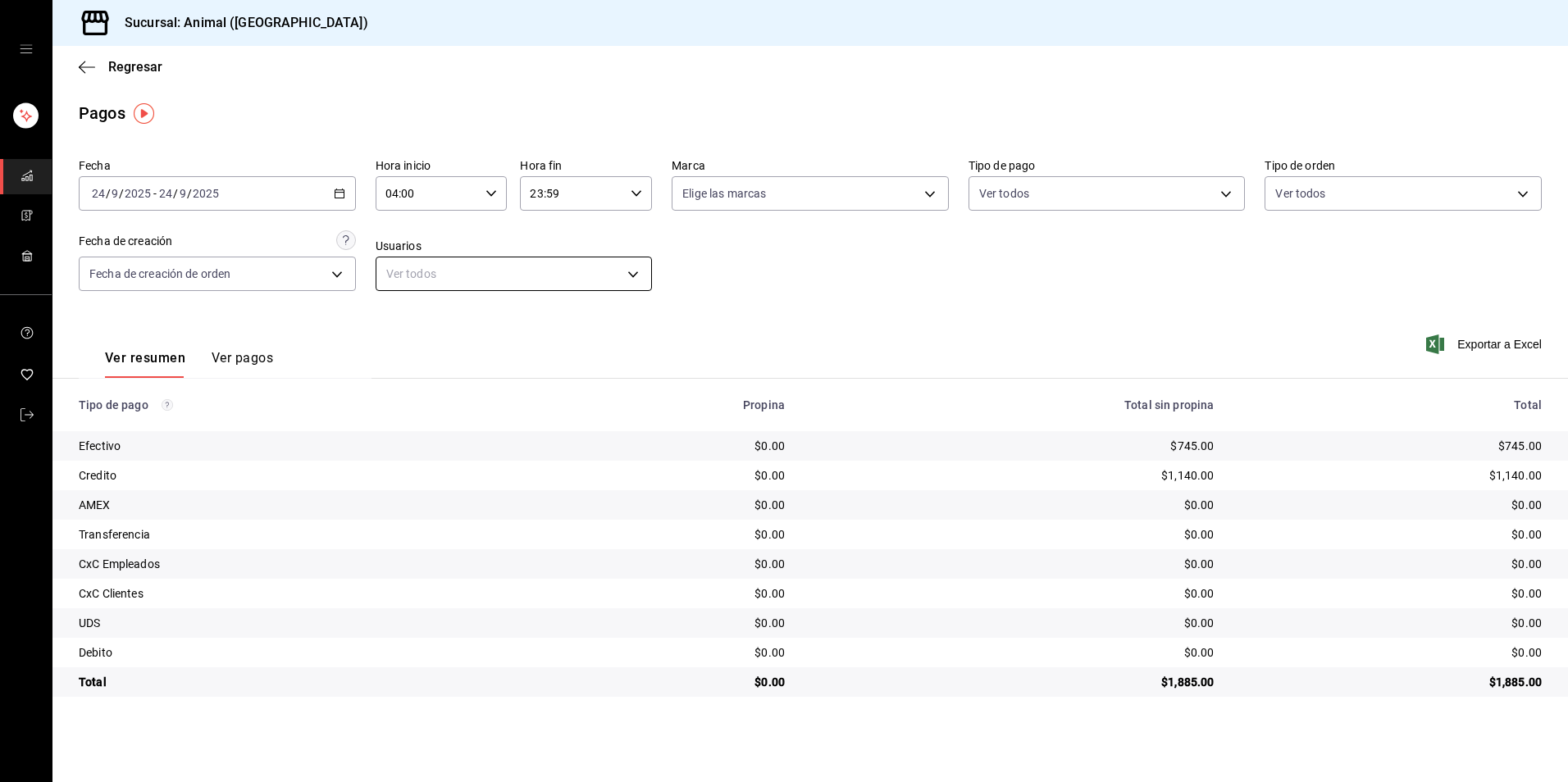
click at [636, 275] on body "Sucursal: Animal (Tijuana) Regresar Pagos Fecha [DATE] [DATE] - [DATE] [DATE] H…" at bounding box center [784, 391] width 1568 height 782
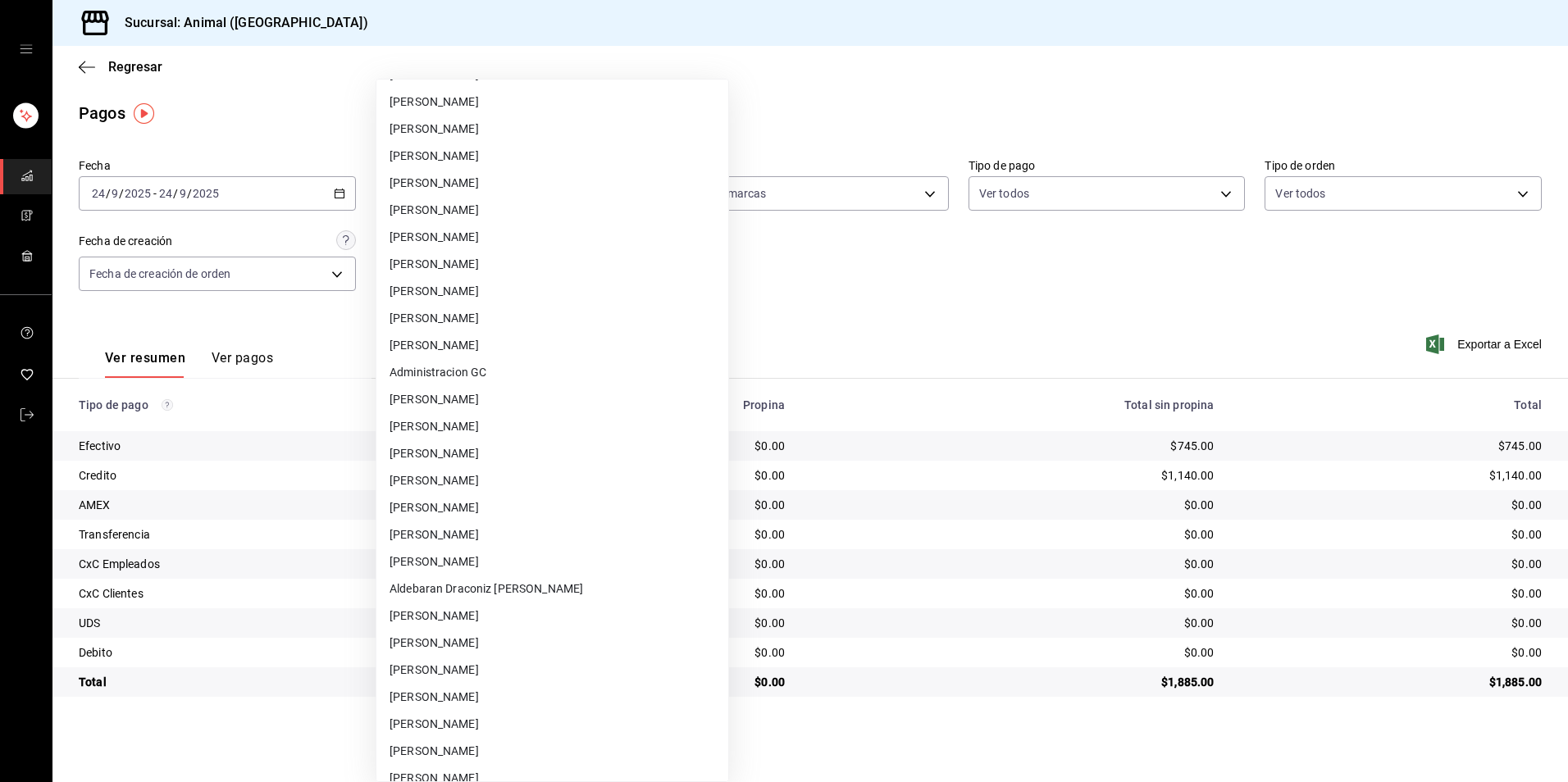
scroll to position [574, 0]
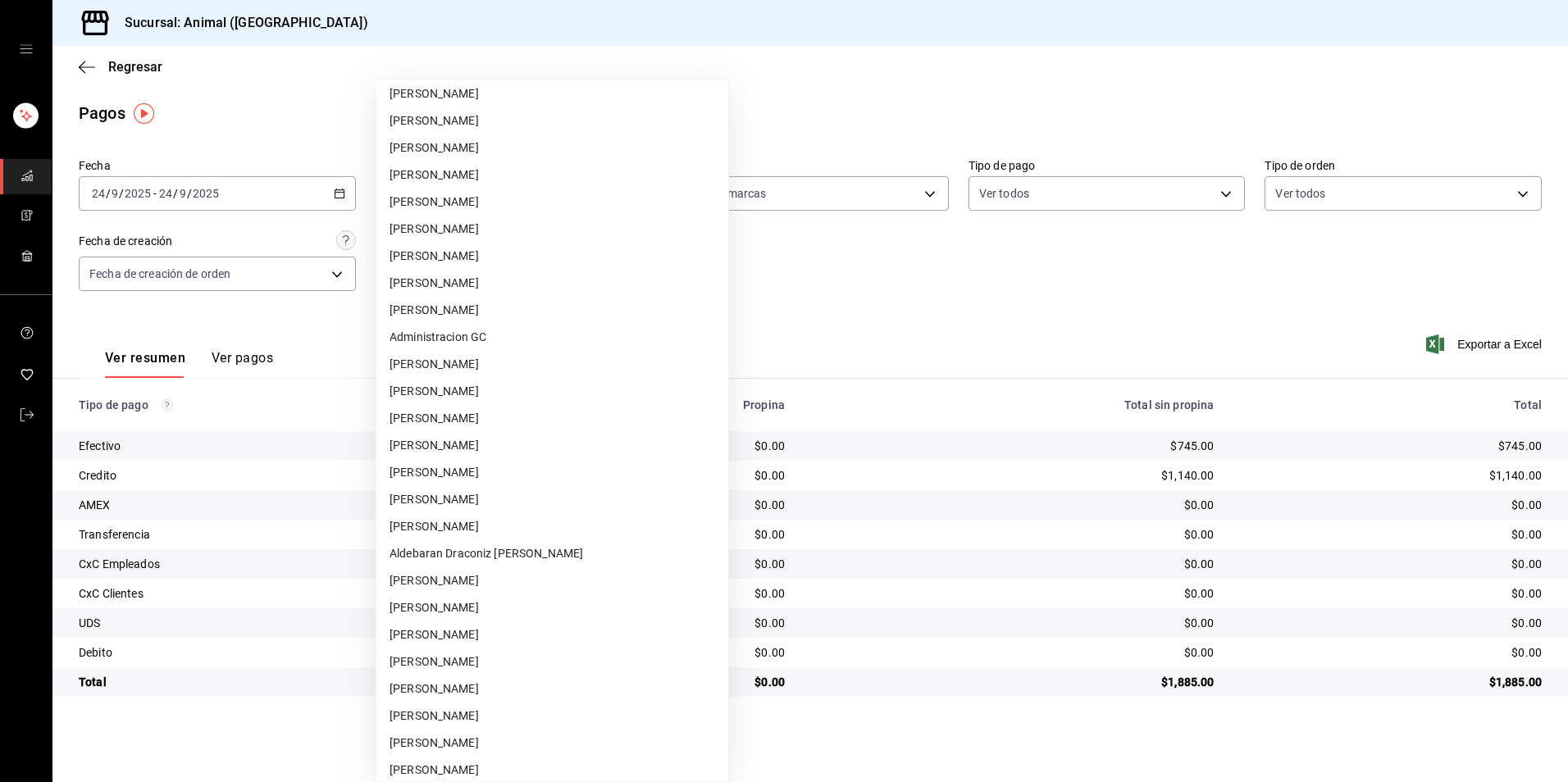
click at [502, 737] on li "[PERSON_NAME]" at bounding box center [552, 744] width 352 height 27
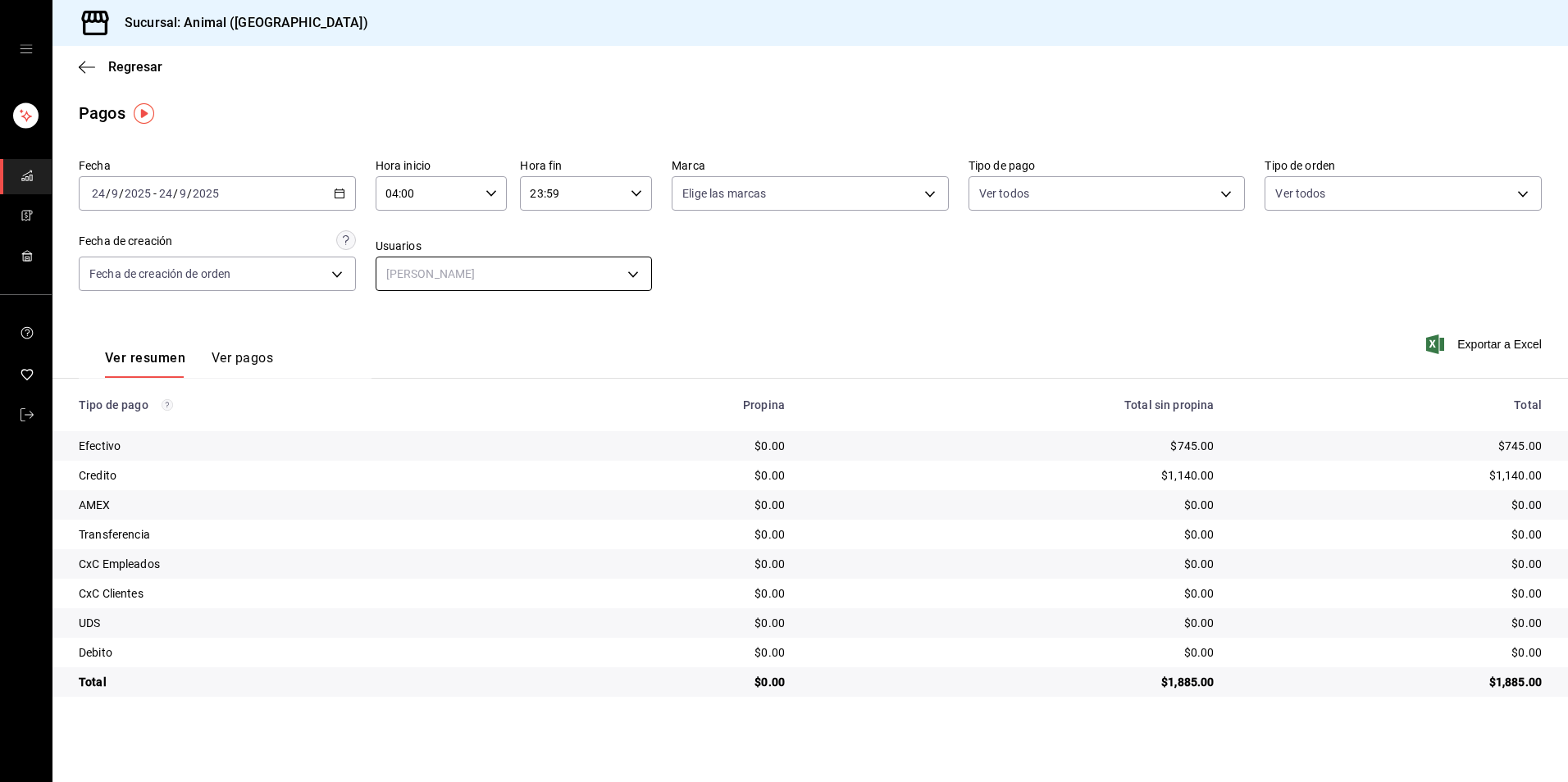
click at [570, 276] on body "Sucursal: Animal (Tijuana) Regresar Pagos Fecha [DATE] [DATE] - [DATE] [DATE] H…" at bounding box center [784, 391] width 1568 height 782
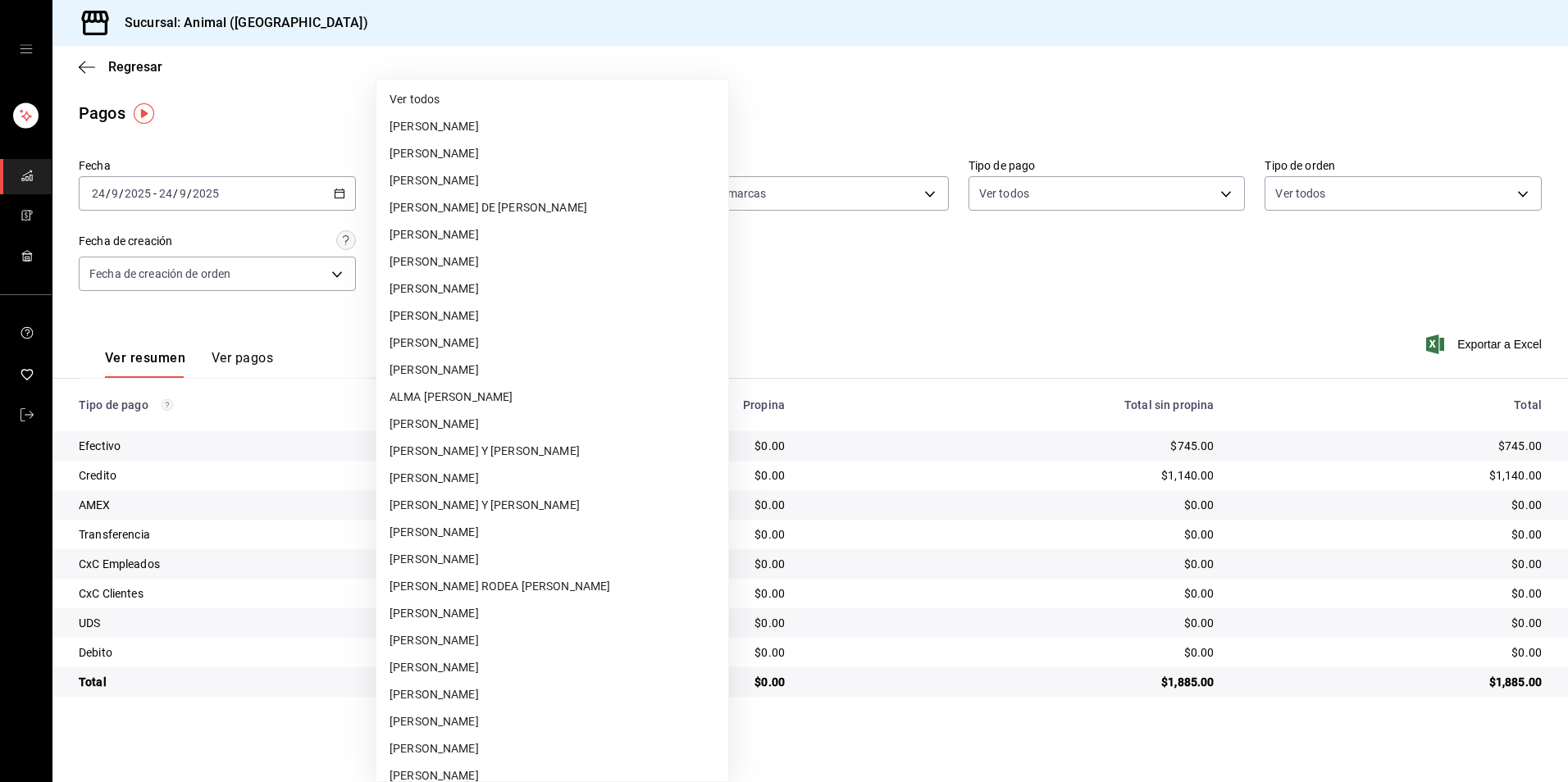
click at [484, 104] on li "Ver todos" at bounding box center [552, 100] width 352 height 27
type input "null"
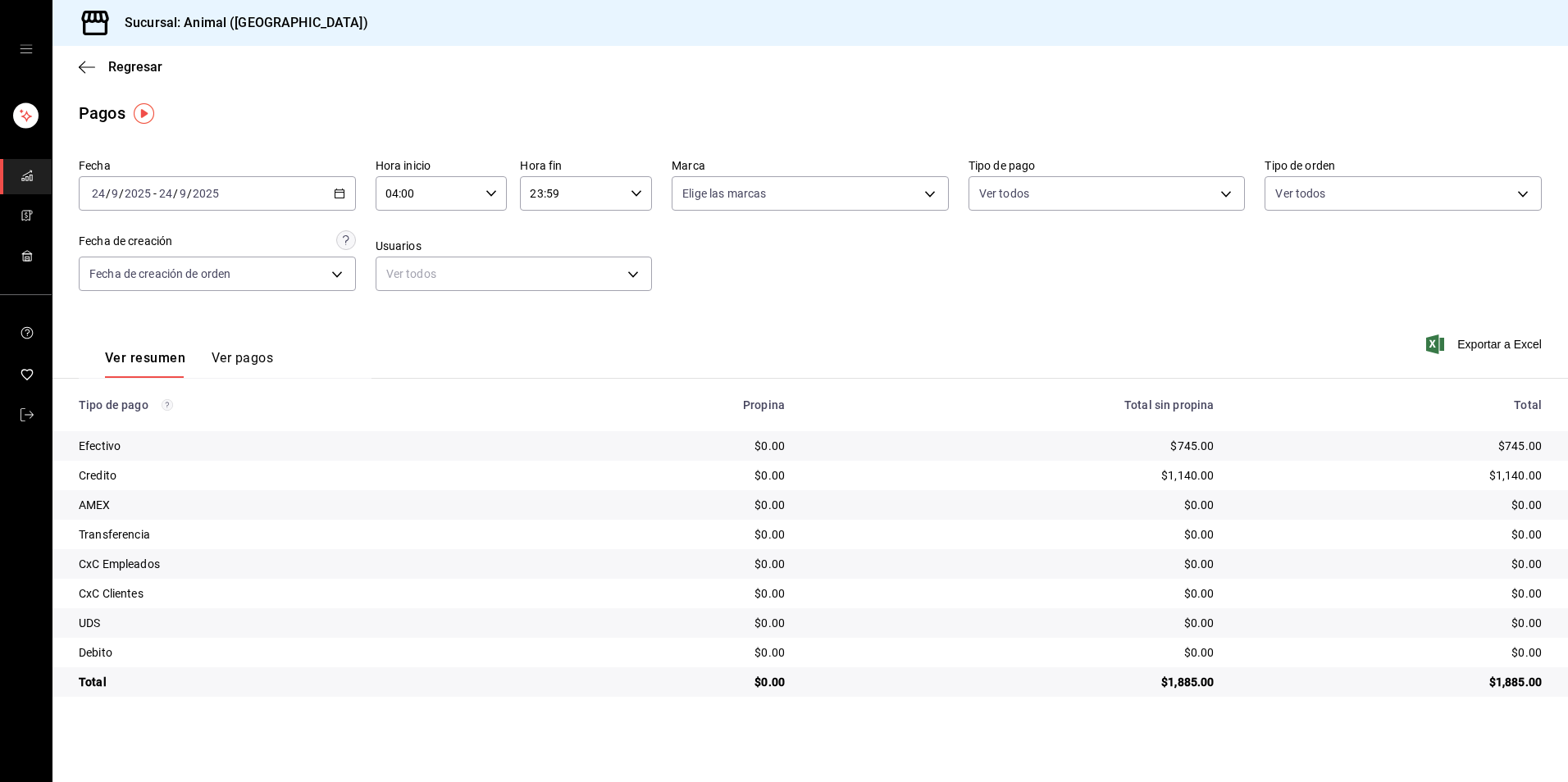
click at [937, 383] on th "Total sin propina" at bounding box center [1013, 404] width 429 height 53
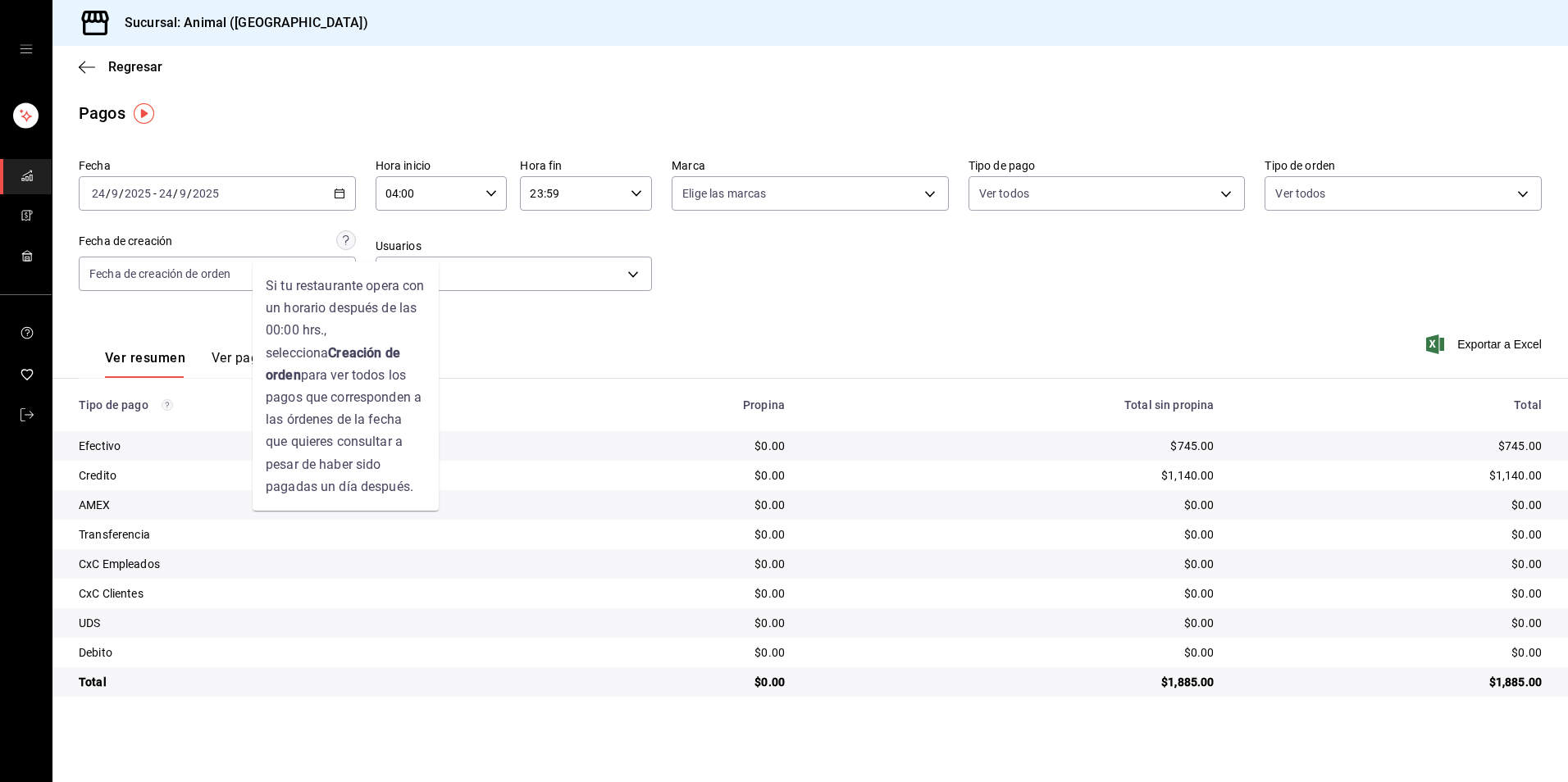
click at [341, 244] on circle at bounding box center [346, 241] width 19 height 19
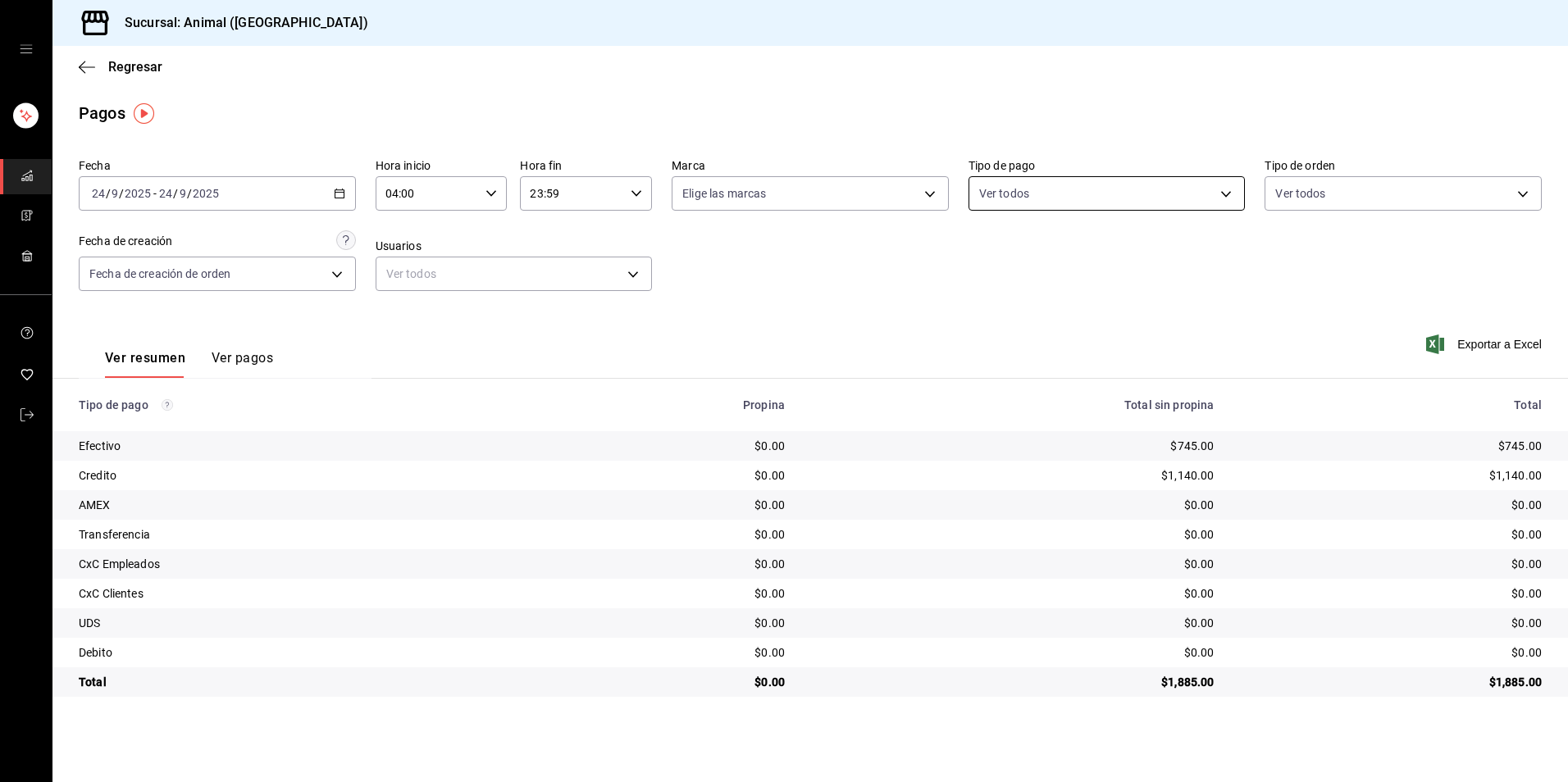
click at [1097, 203] on body "Sucursal: Animal (Tijuana) Regresar Pagos Fecha [DATE] [DATE] - [DATE] [DATE] H…" at bounding box center [784, 391] width 1568 height 782
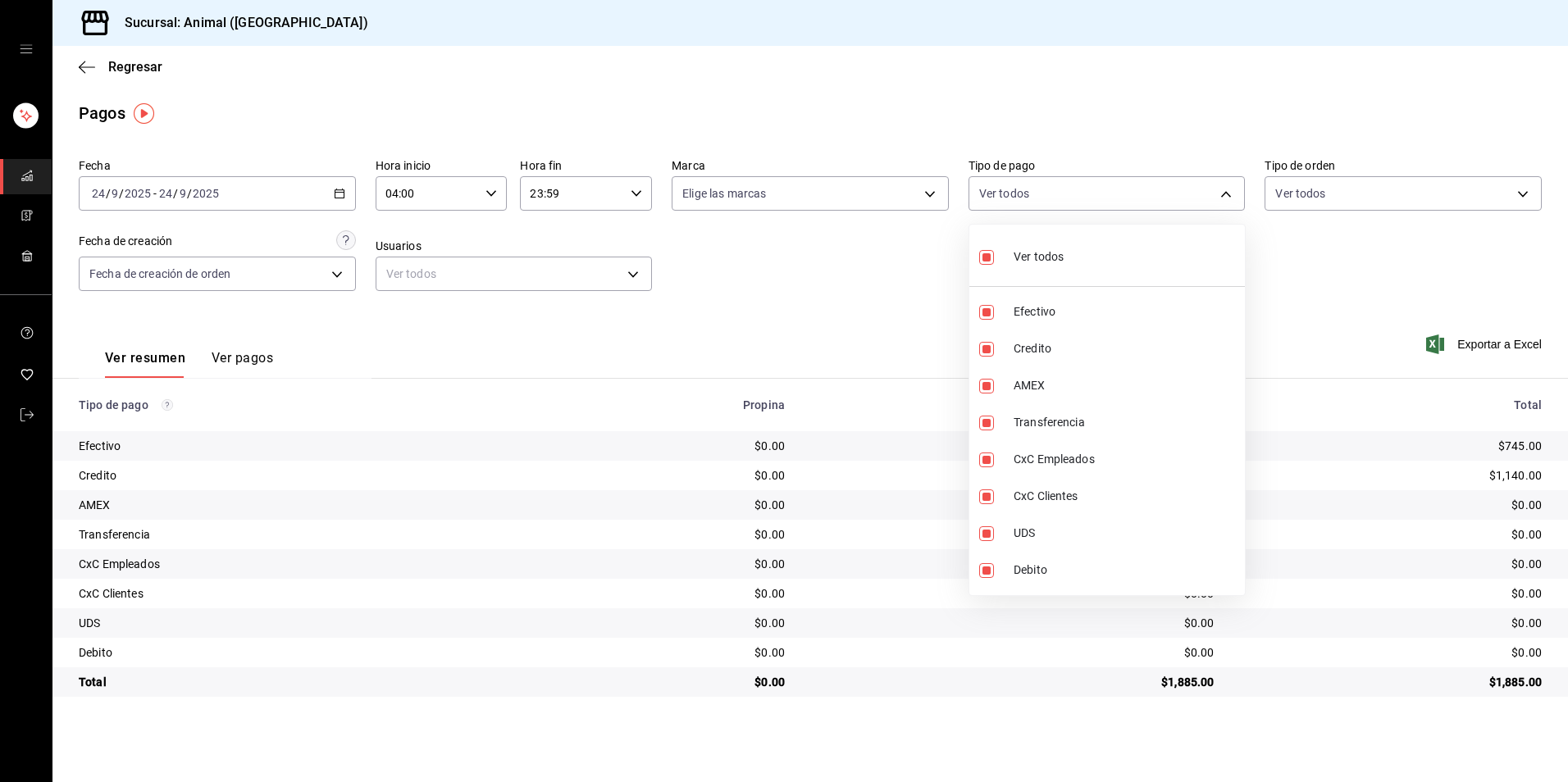
click at [1116, 257] on li "Ver todos" at bounding box center [1107, 256] width 276 height 48
checkbox input "false"
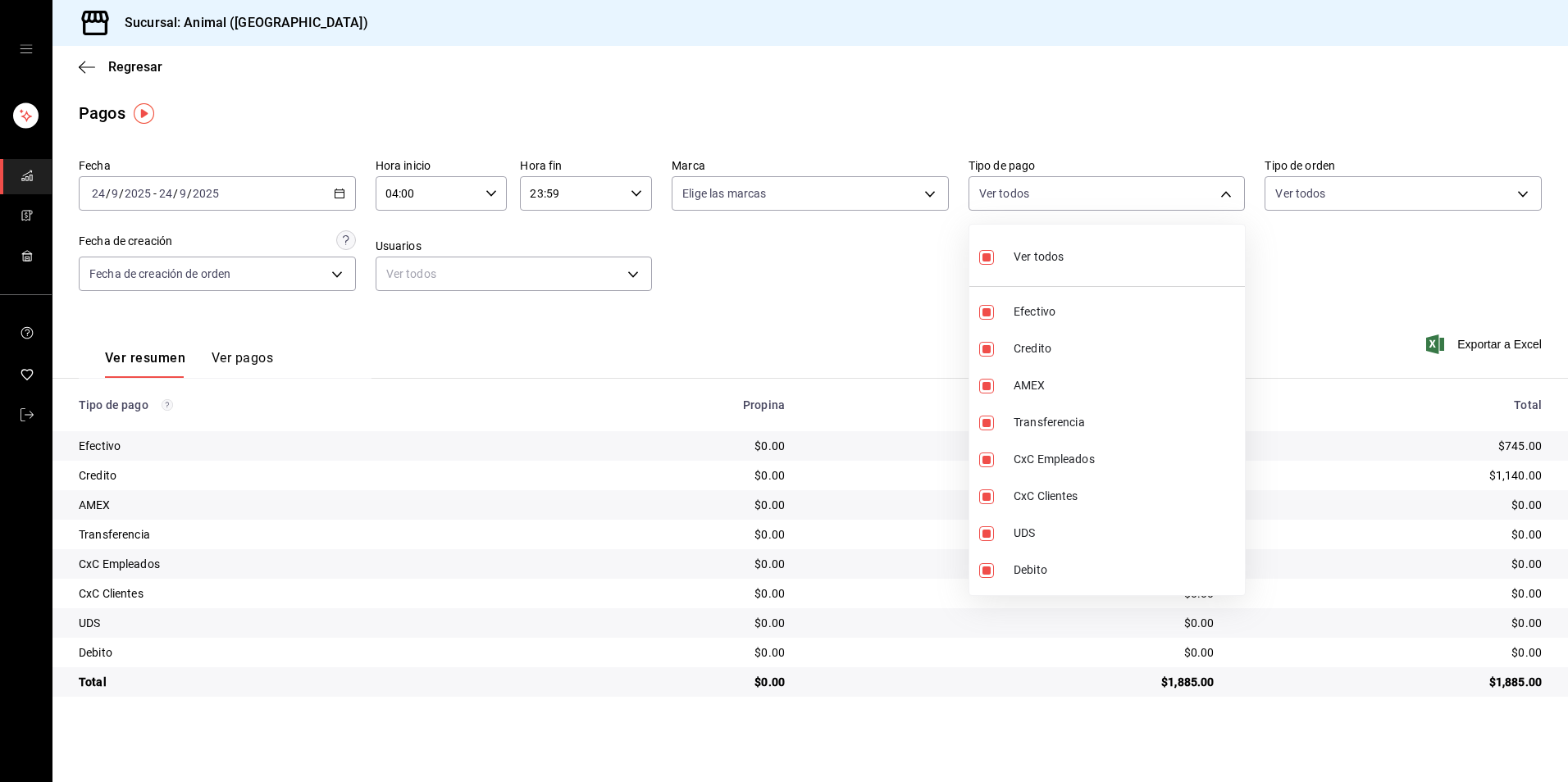
checkbox input "false"
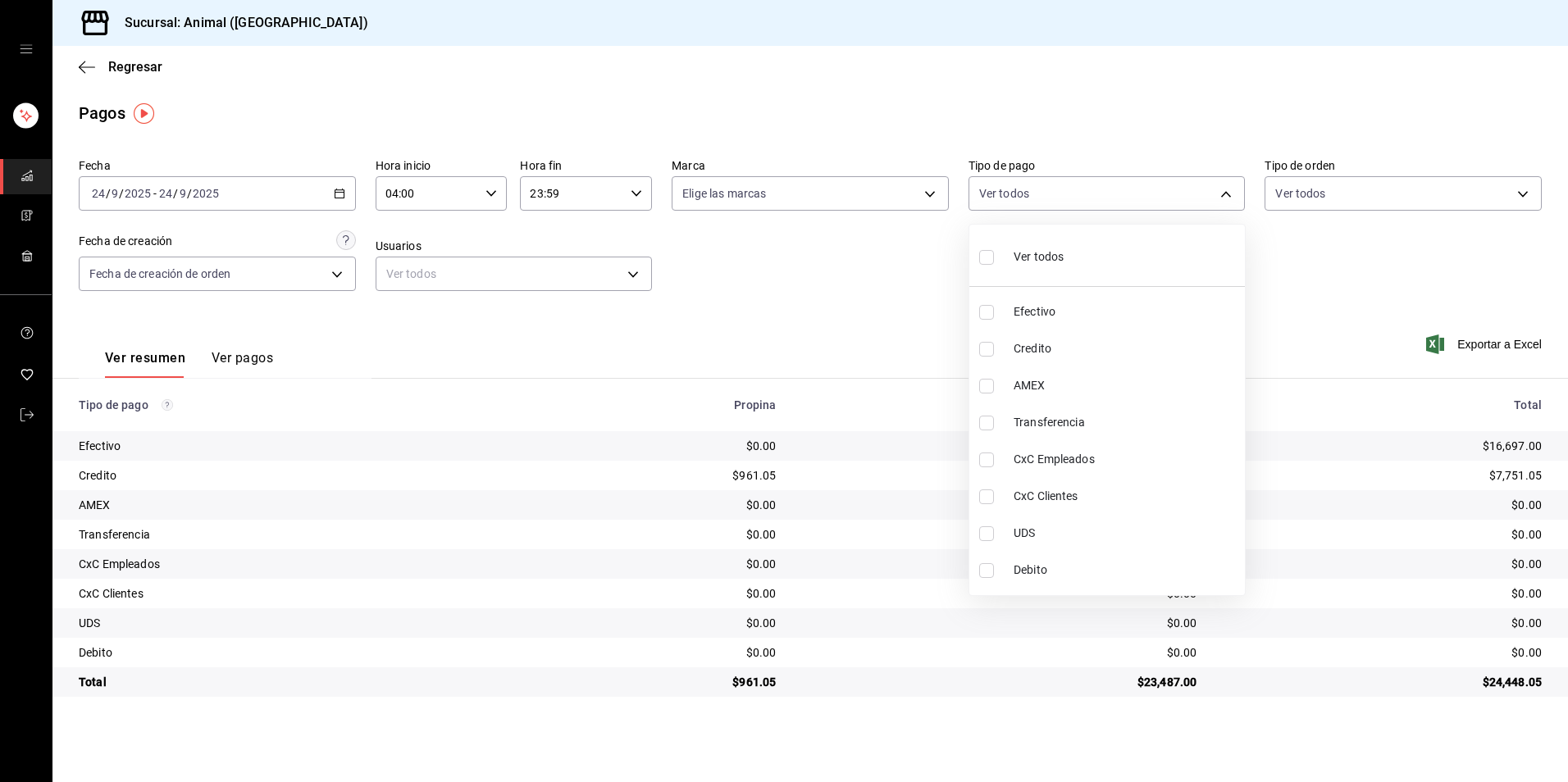
click at [1116, 257] on li "Ver todos" at bounding box center [1107, 256] width 276 height 48
type input "b84c62b8-b02c-4970-ab2e-e166616419f2,235ce608-f464-428a-9a71-314f665367d1,53567…"
checkbox input "true"
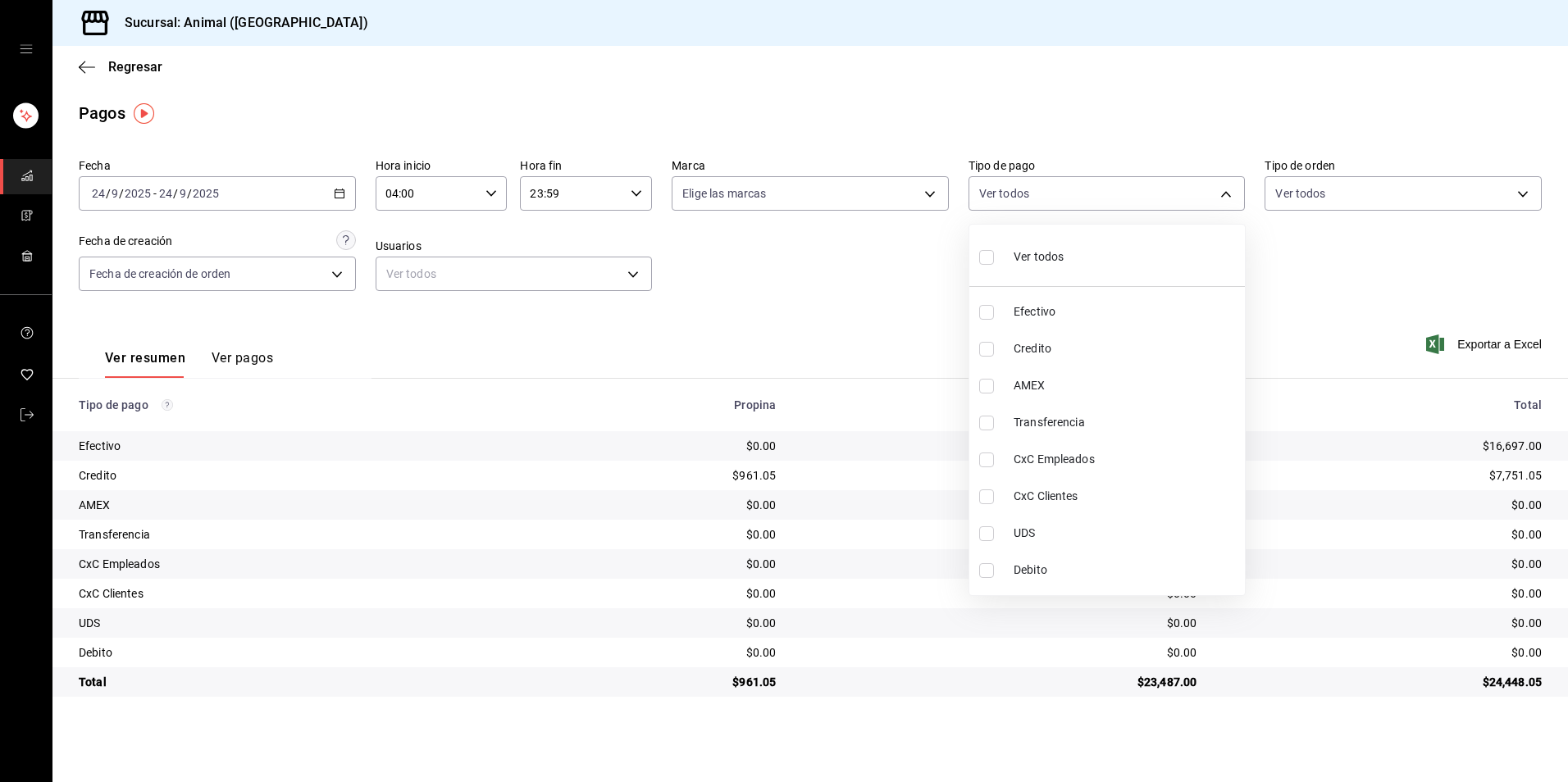
checkbox input "true"
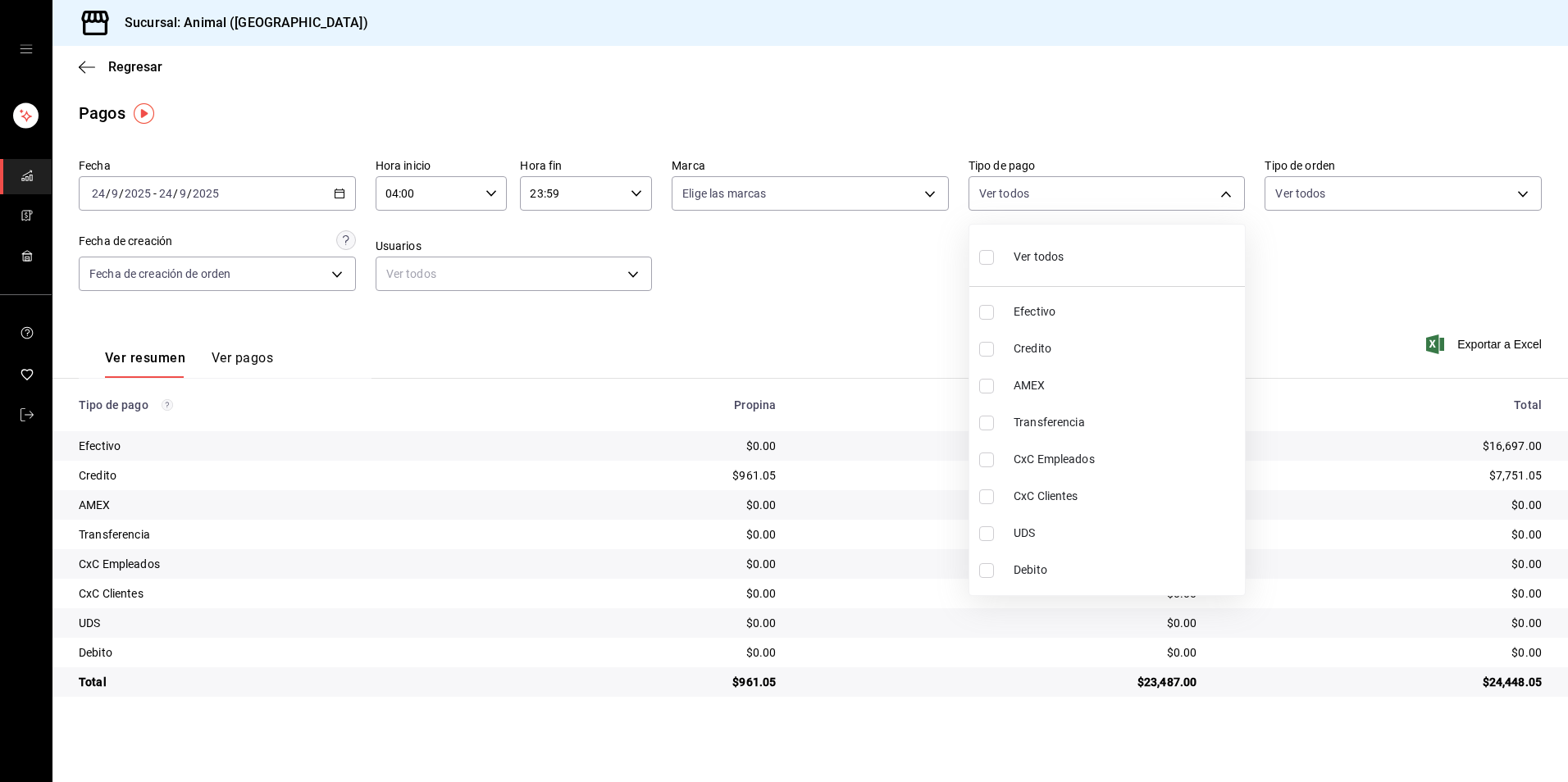
checkbox input "true"
click at [1125, 279] on li "Ver todos" at bounding box center [1107, 256] width 276 height 48
checkbox input "false"
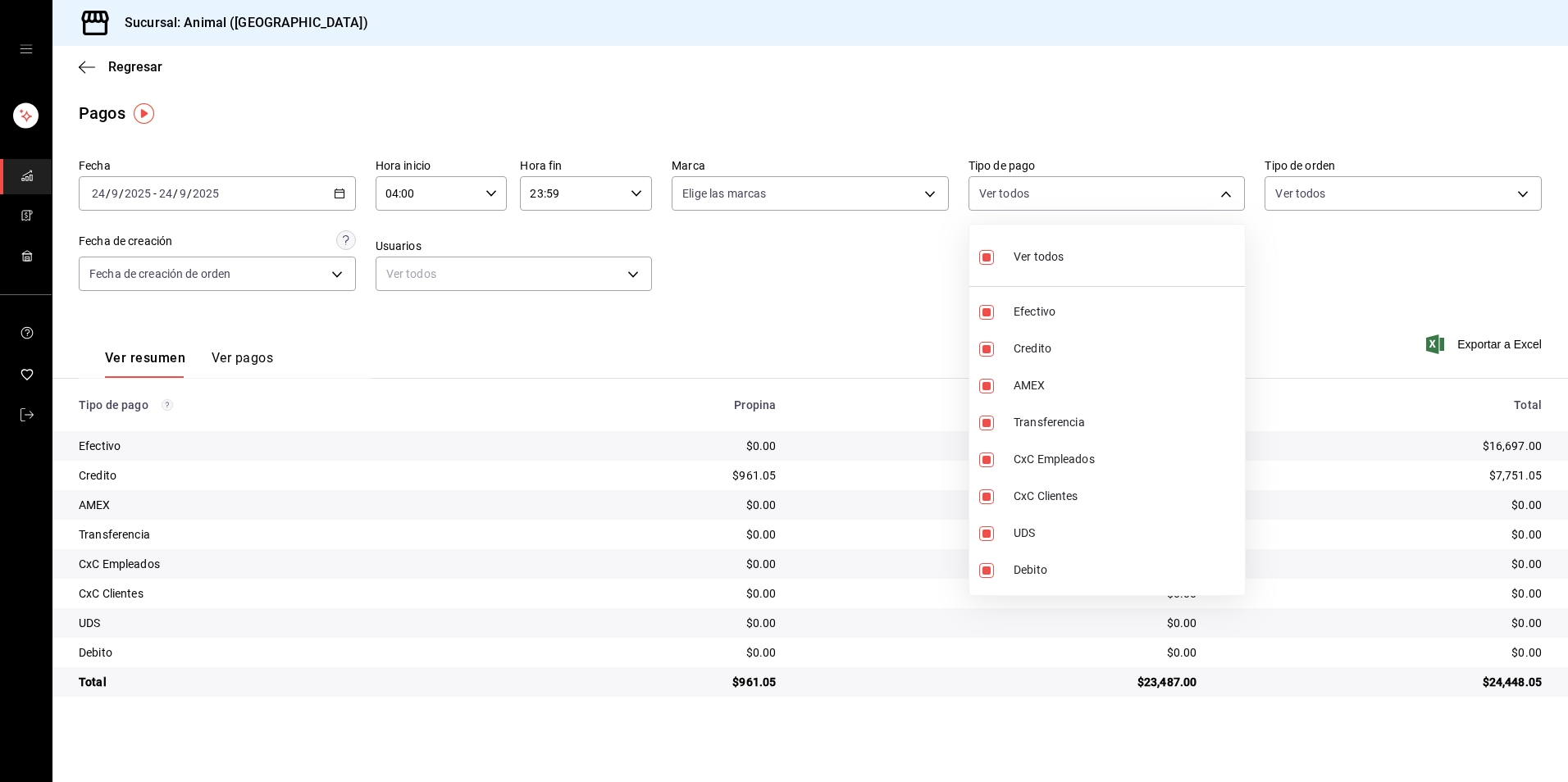
checkbox input "false"
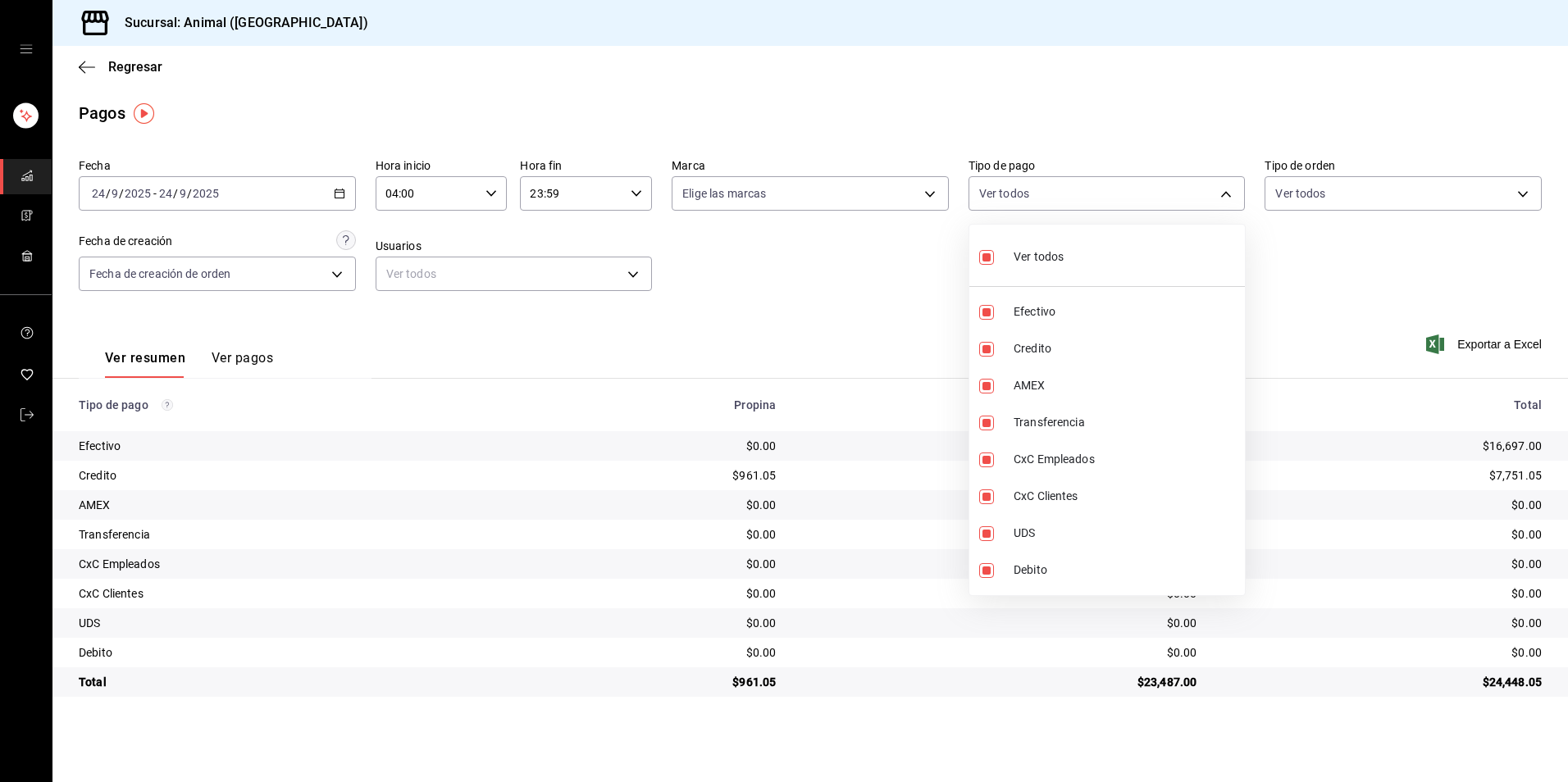
checkbox input "false"
click at [1106, 281] on ul "Ver todos Efectivo Credito AMEX Transferencia CxC Empleados CxC Clientes UDS De…" at bounding box center [1107, 410] width 276 height 371
click at [1105, 278] on li "Ver todos" at bounding box center [1107, 256] width 276 height 48
type input "b84c62b8-b02c-4970-ab2e-e166616419f2,235ce608-f464-428a-9a71-314f665367d1,53567…"
checkbox input "true"
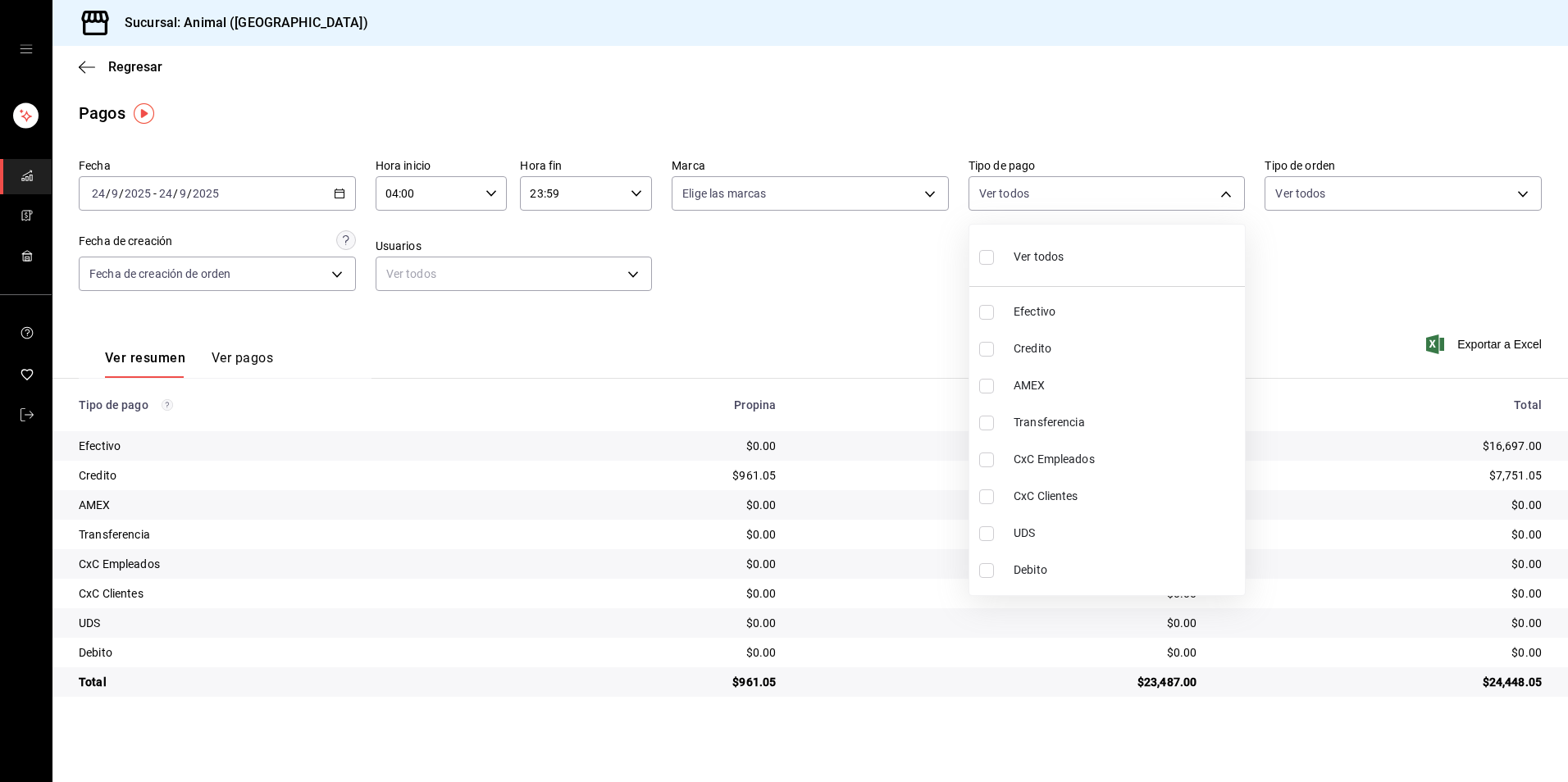
checkbox input "true"
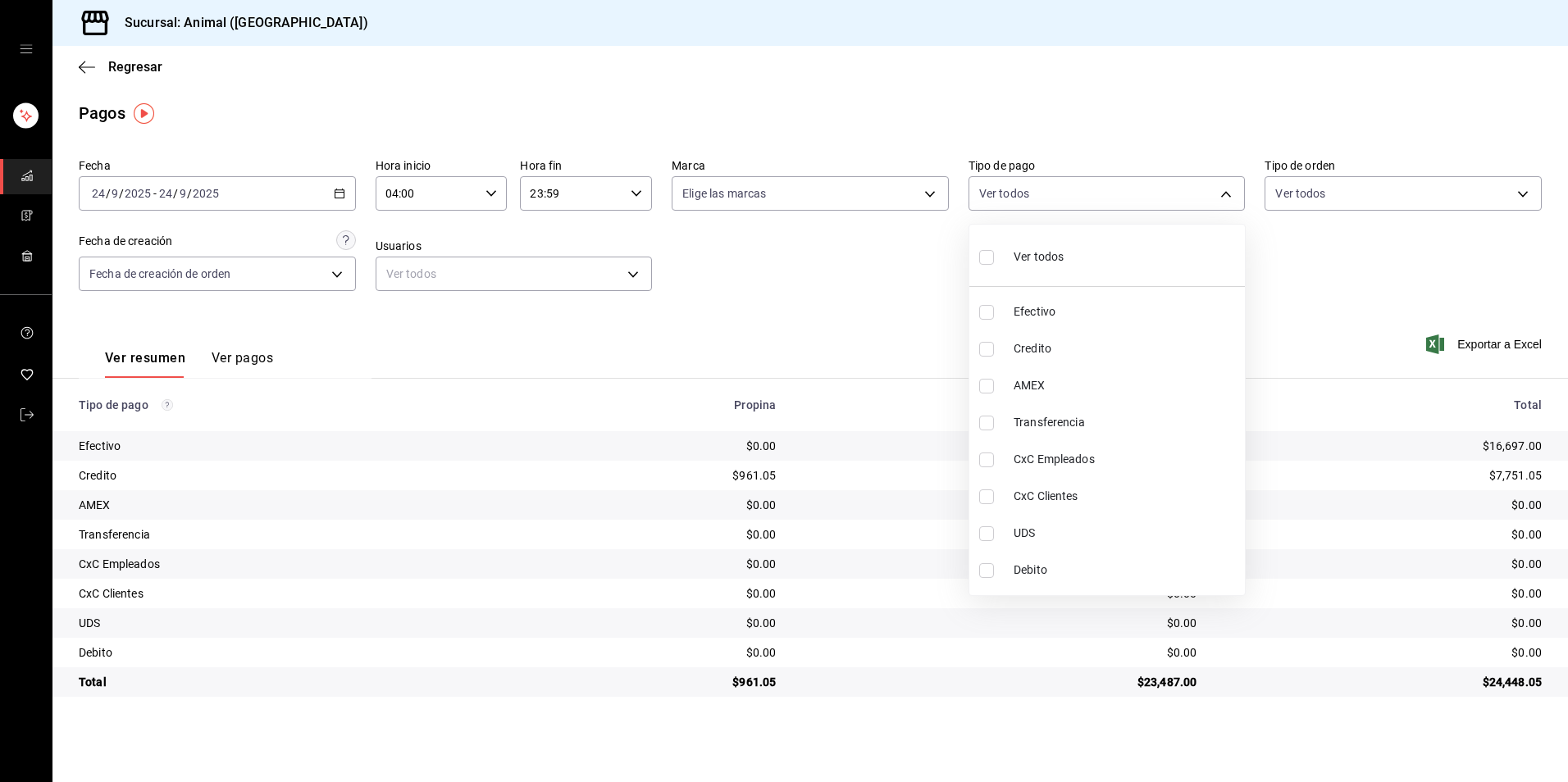
checkbox input "true"
click at [1105, 278] on li "Ver todos" at bounding box center [1107, 256] width 276 height 48
checkbox input "false"
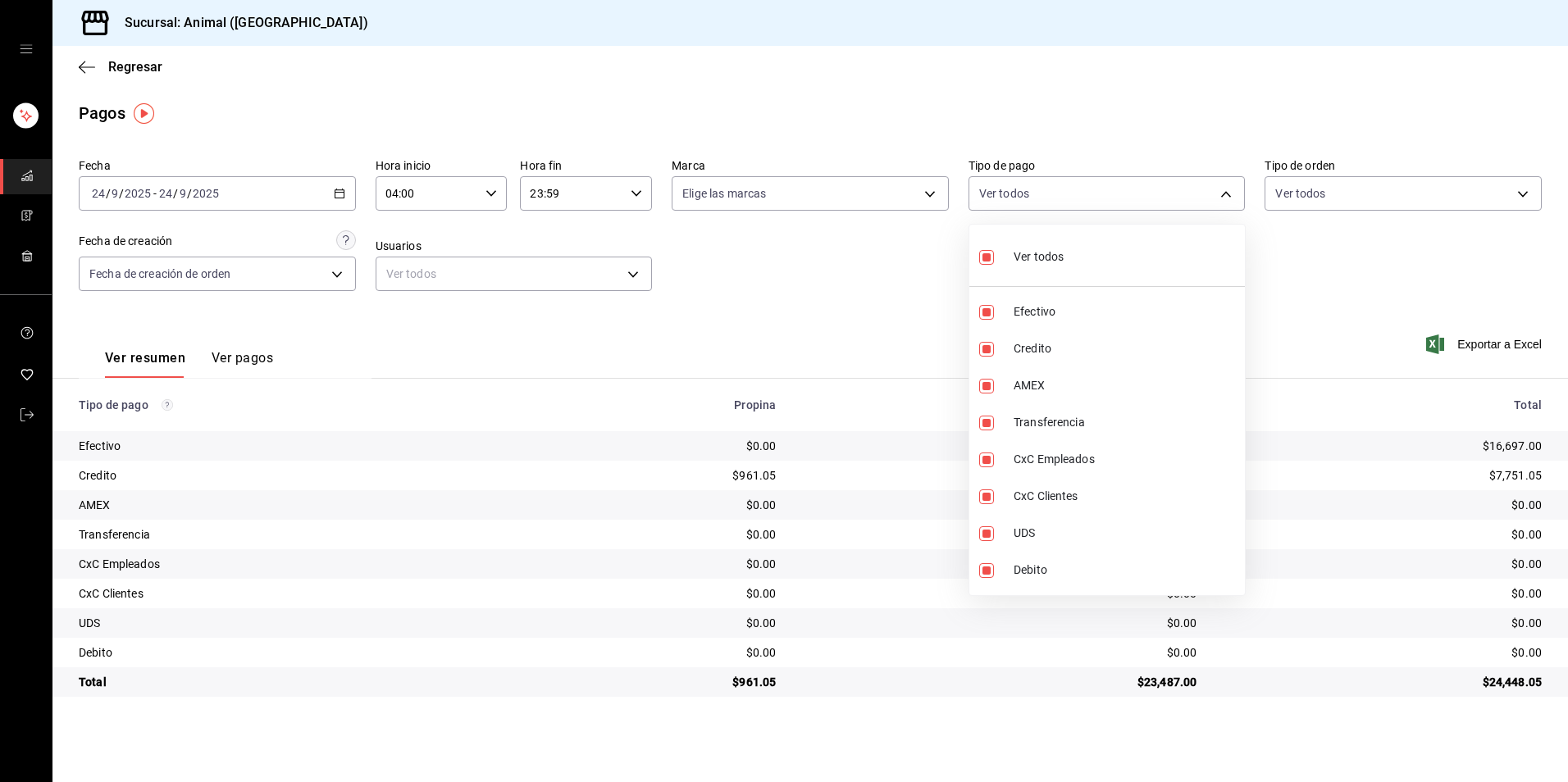
checkbox input "false"
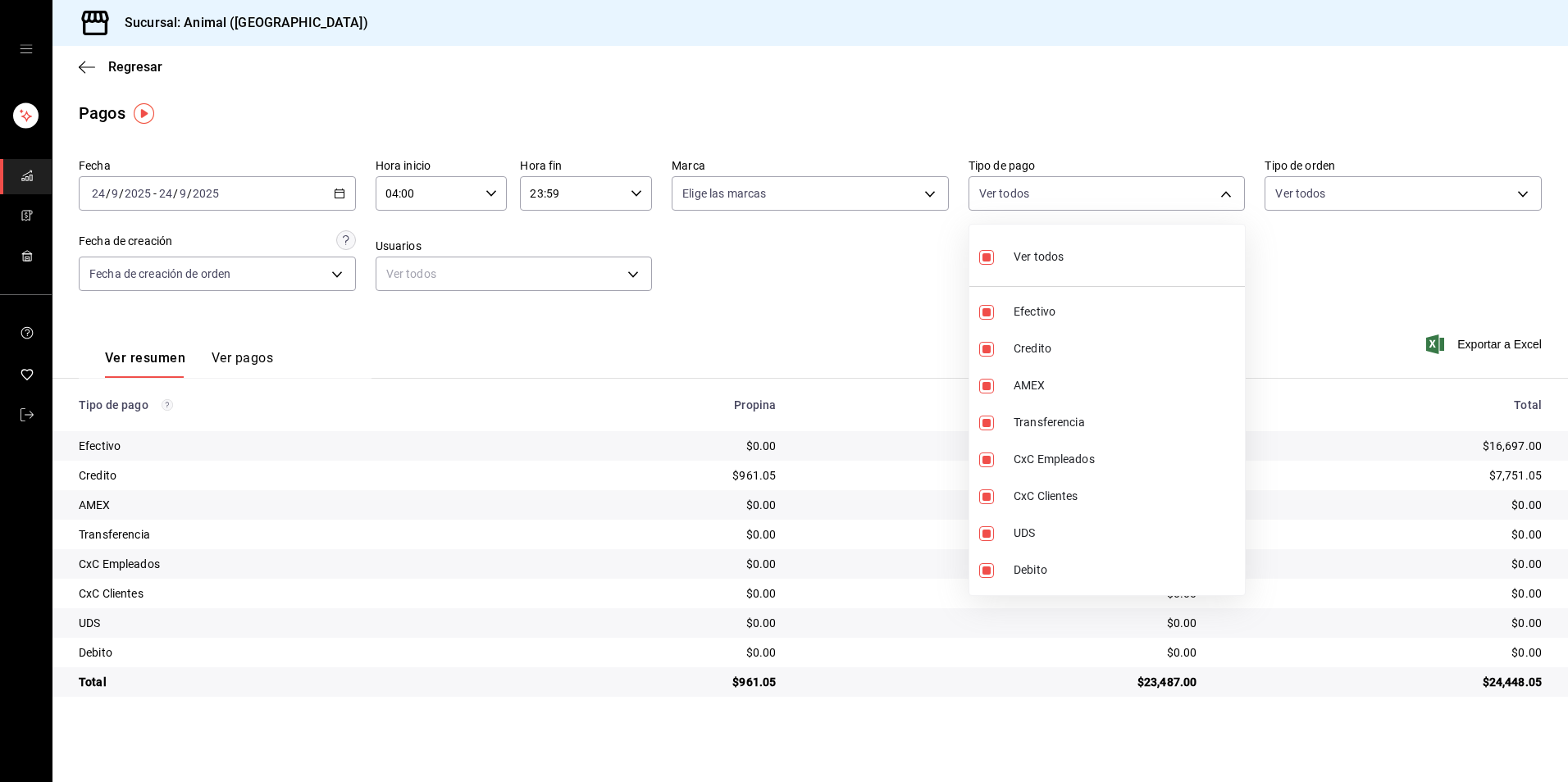
checkbox input "false"
